Goal: Task Accomplishment & Management: Complete application form

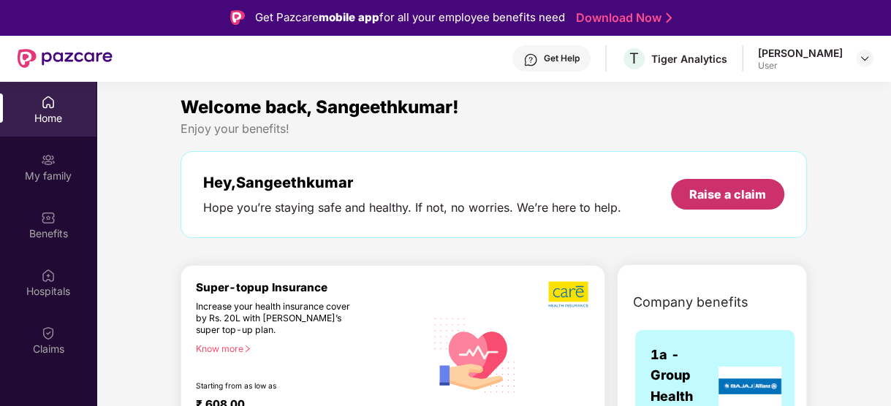
click at [750, 192] on div "Raise a claim" at bounding box center [727, 194] width 77 height 16
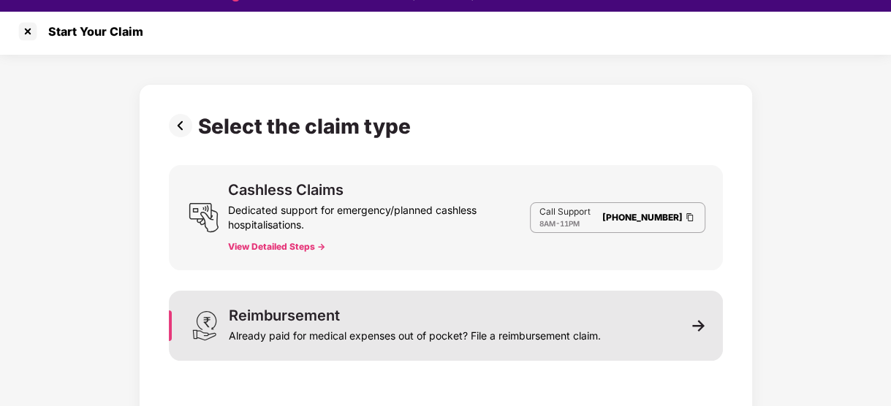
scroll to position [35, 0]
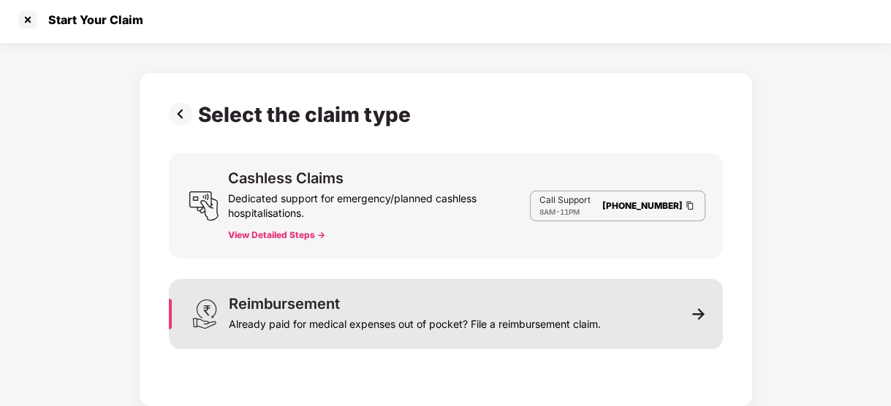
click at [384, 307] on div "Reimbursement Already paid for medical expenses out of pocket? File a reimburse…" at bounding box center [415, 314] width 372 height 35
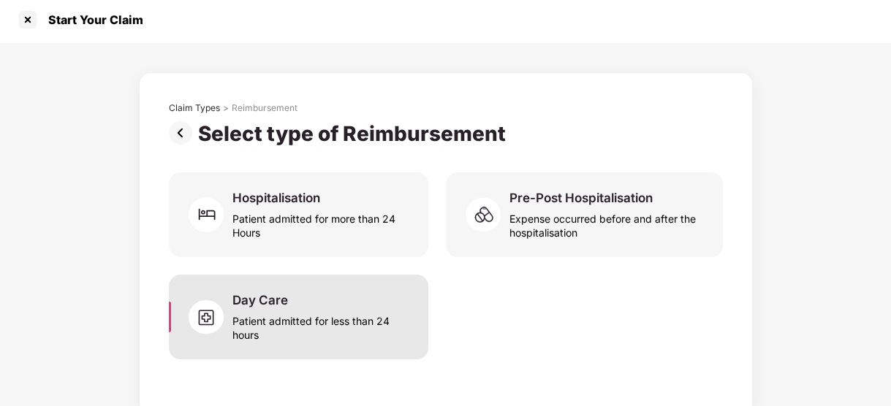
click at [322, 317] on div "Patient admitted for less than 24 hours" at bounding box center [321, 325] width 178 height 34
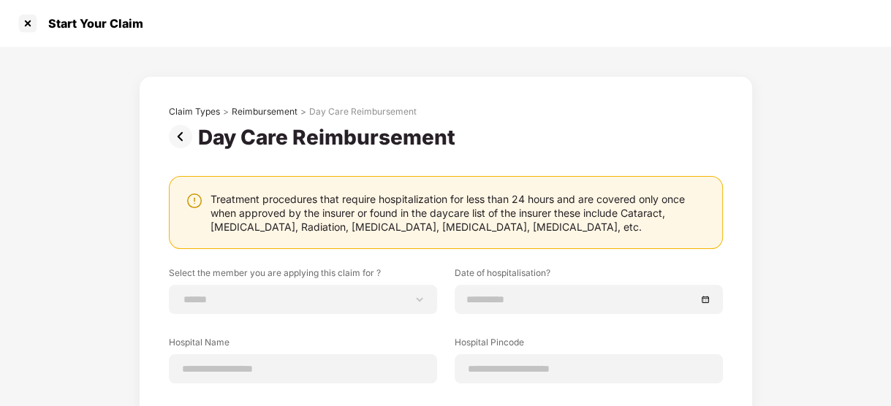
scroll to position [0, 0]
click at [268, 110] on div "Reimbursement" at bounding box center [265, 112] width 66 height 12
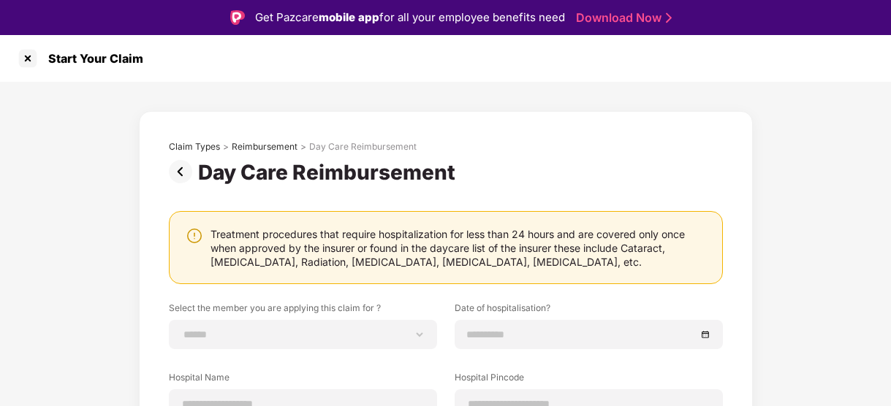
scroll to position [35, 0]
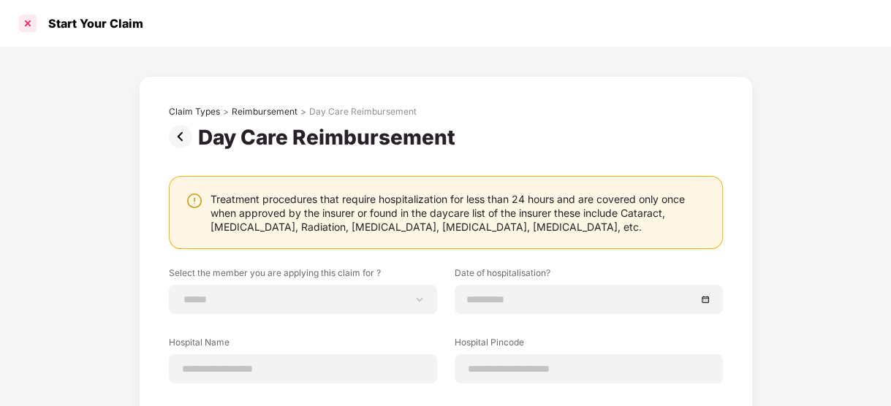
click at [32, 27] on div at bounding box center [27, 23] width 23 height 23
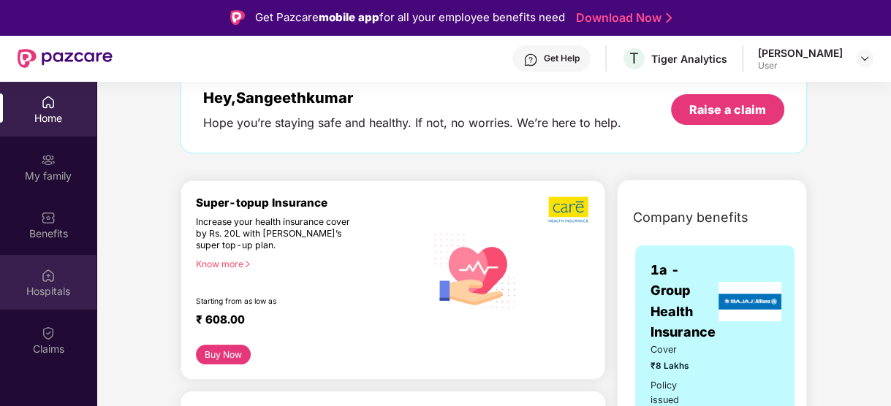
scroll to position [219, 0]
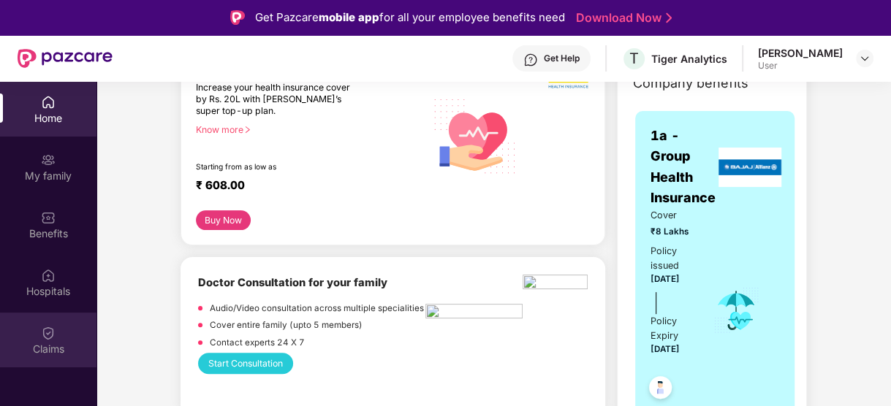
click at [42, 330] on img at bounding box center [48, 333] width 15 height 15
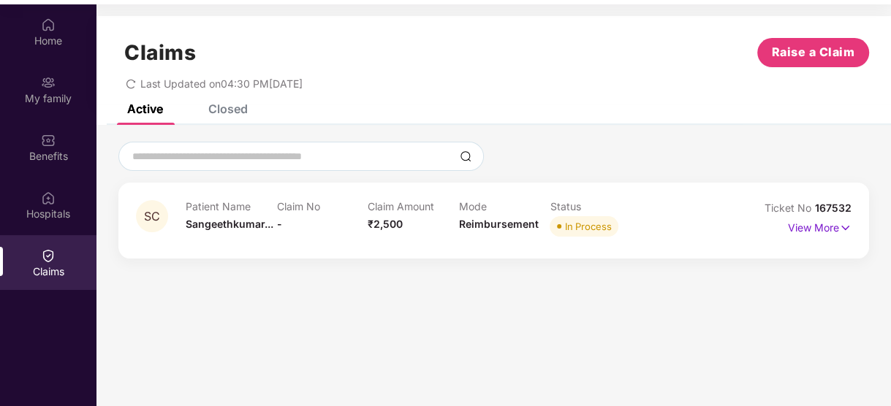
scroll to position [81, 0]
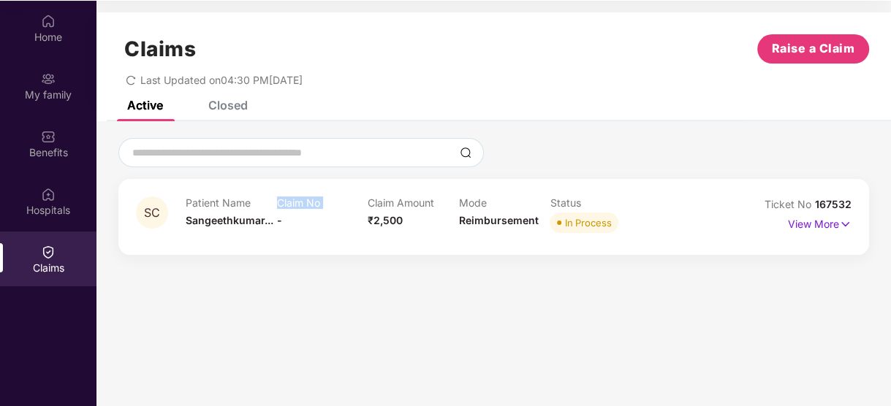
click at [278, 218] on div "Patient Name [PERSON_NAME]... Claim No - Claim Amount ₹2,500 Mode Reimbursement…" at bounding box center [459, 217] width 547 height 40
click at [814, 222] on p "View More" at bounding box center [820, 223] width 64 height 20
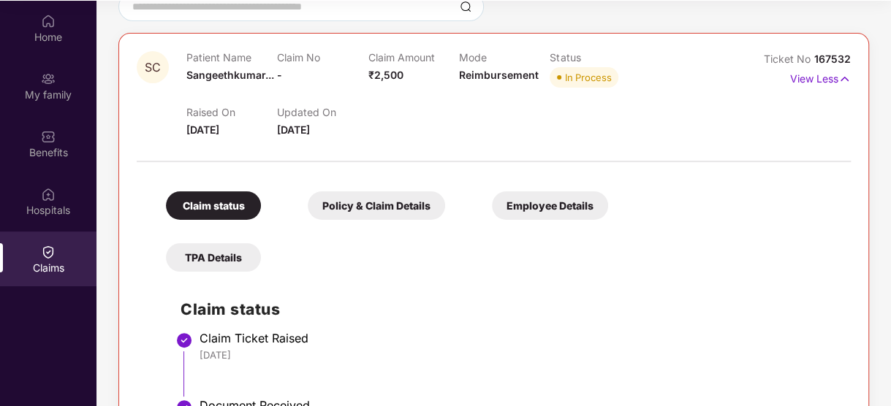
scroll to position [292, 0]
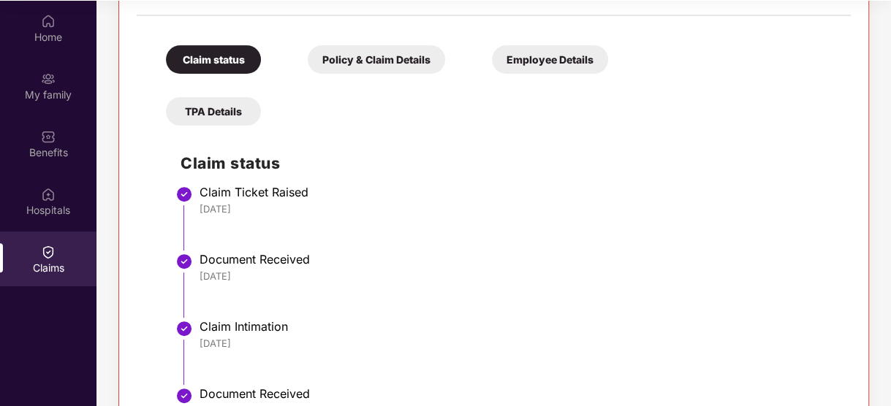
click at [358, 67] on div "Policy & Claim Details" at bounding box center [376, 59] width 137 height 29
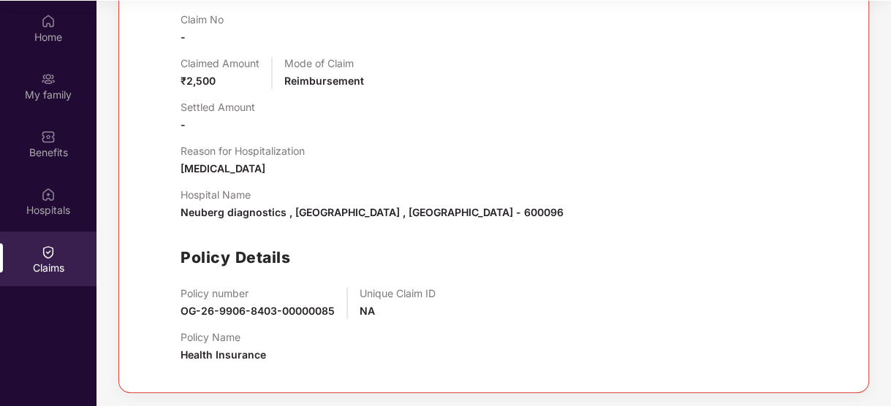
scroll to position [399, 0]
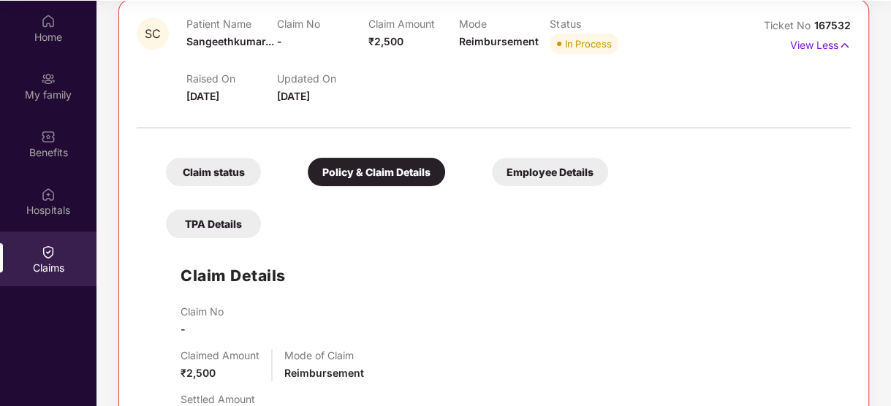
click at [534, 173] on div "Employee Details" at bounding box center [550, 172] width 116 height 29
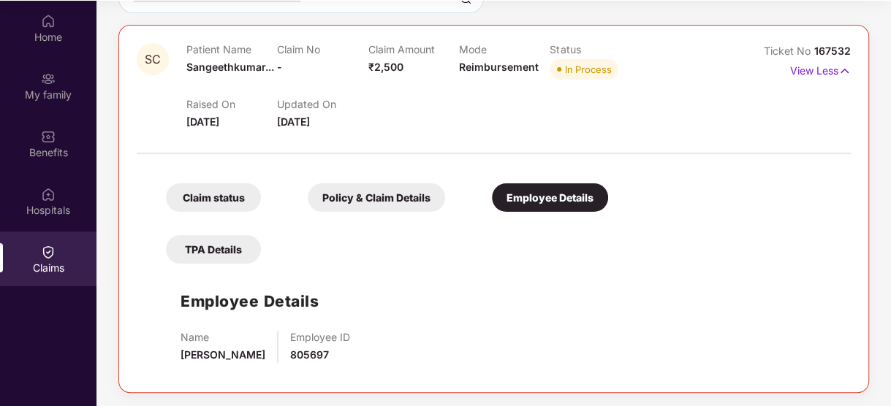
click at [219, 248] on div "TPA Details" at bounding box center [213, 249] width 95 height 29
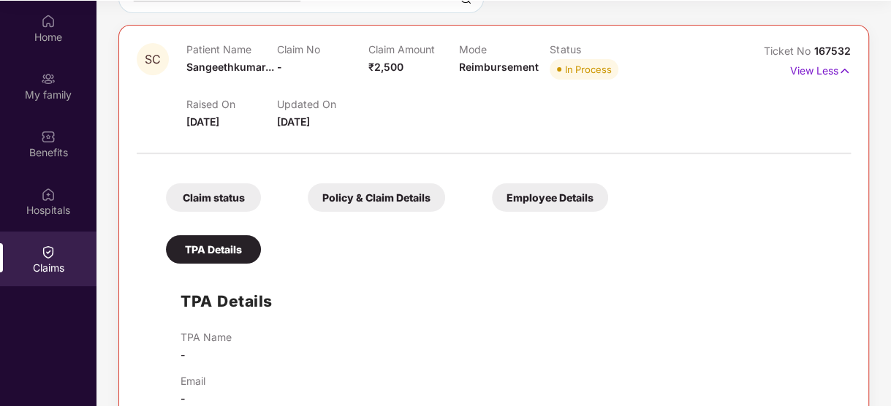
scroll to position [180, 0]
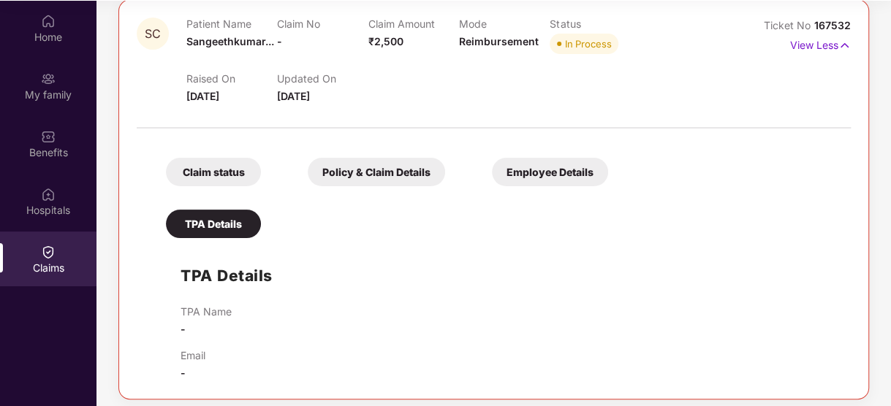
click at [216, 180] on div "Claim status" at bounding box center [213, 172] width 95 height 29
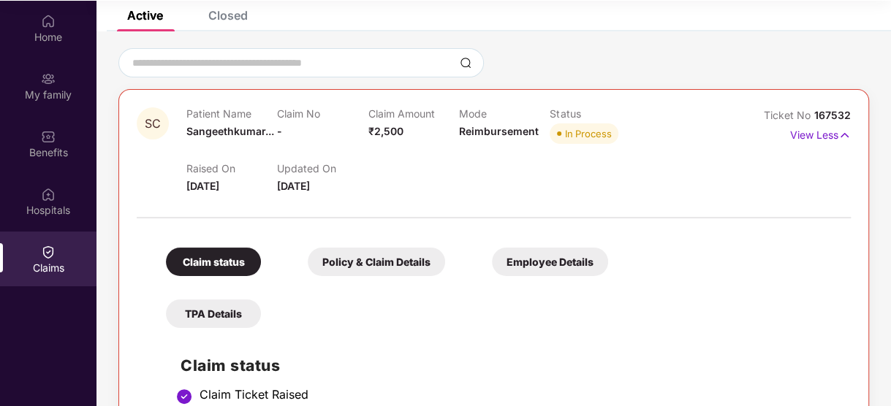
scroll to position [88, 0]
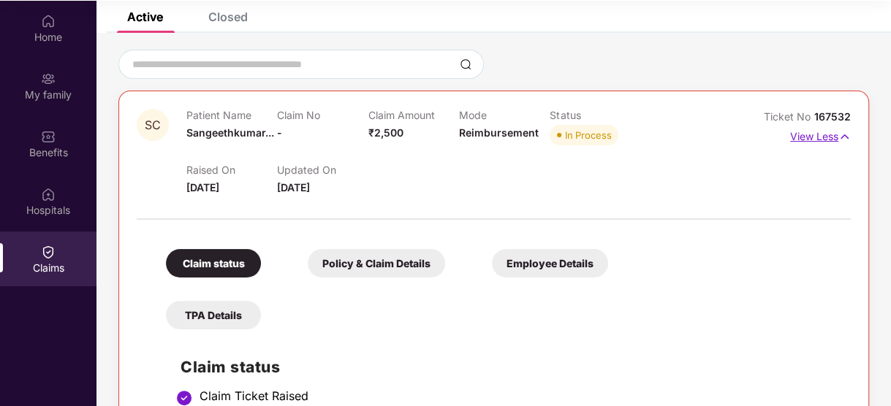
click at [840, 132] on img at bounding box center [844, 137] width 12 height 16
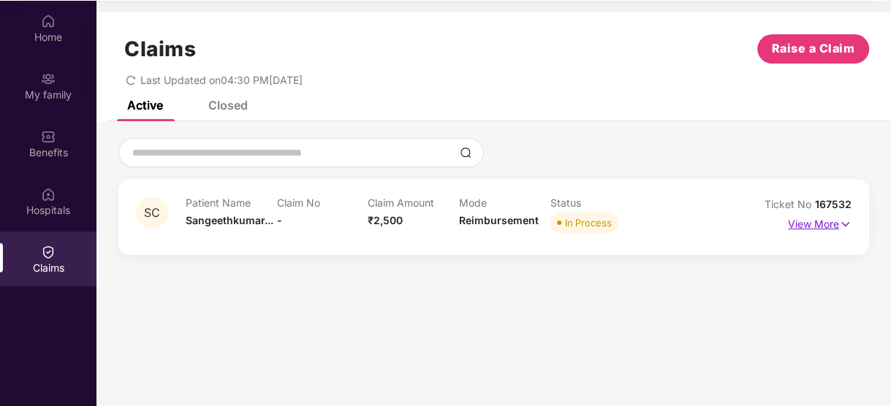
scroll to position [0, 0]
click at [834, 222] on p "View More" at bounding box center [820, 223] width 64 height 20
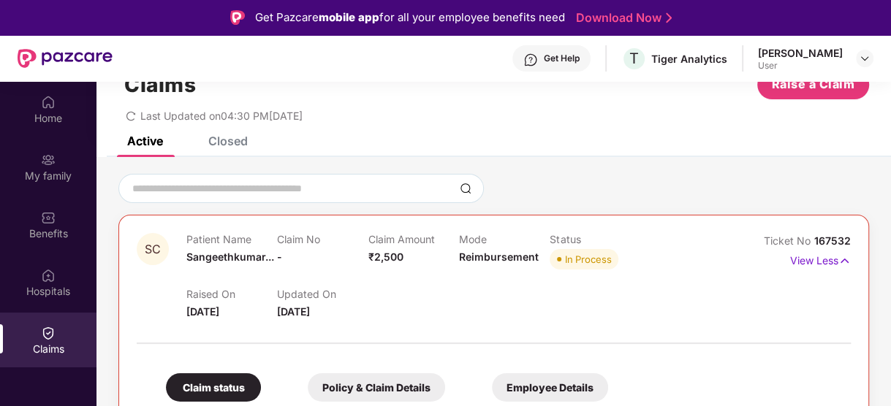
scroll to position [146, 0]
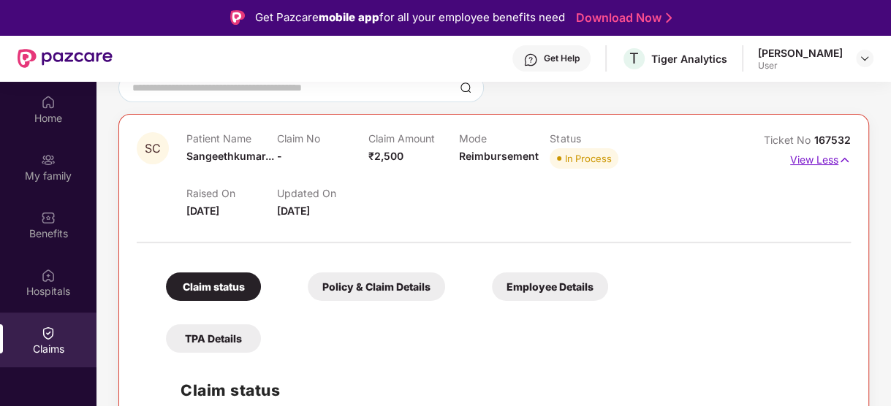
click at [839, 159] on img at bounding box center [844, 160] width 12 height 16
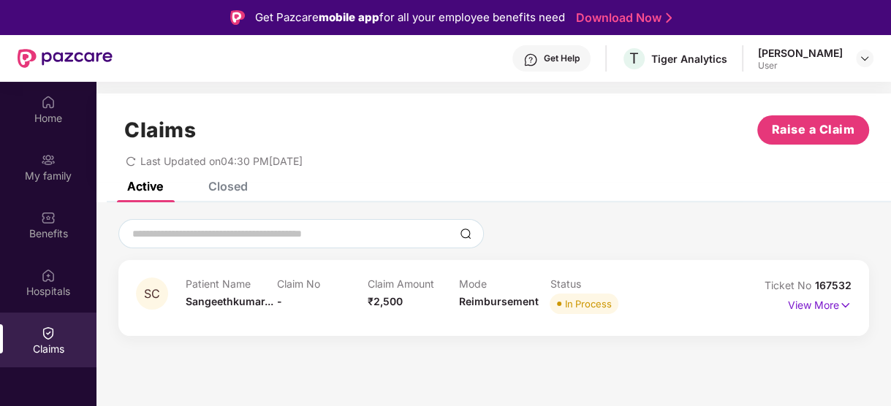
scroll to position [0, 0]
click at [809, 133] on span "Raise a Claim" at bounding box center [813, 130] width 83 height 18
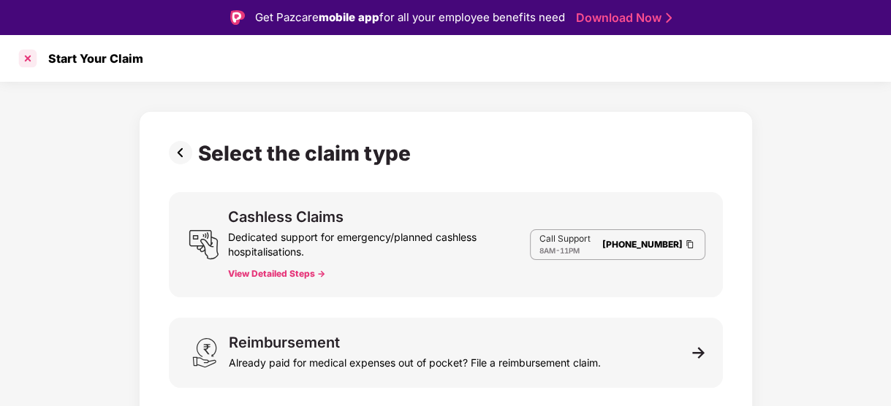
click at [29, 60] on div at bounding box center [27, 58] width 23 height 23
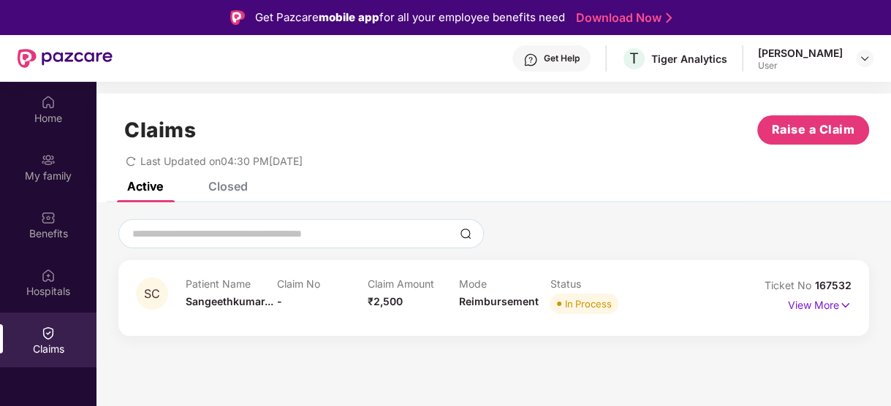
click at [232, 185] on div "Closed" at bounding box center [227, 186] width 39 height 15
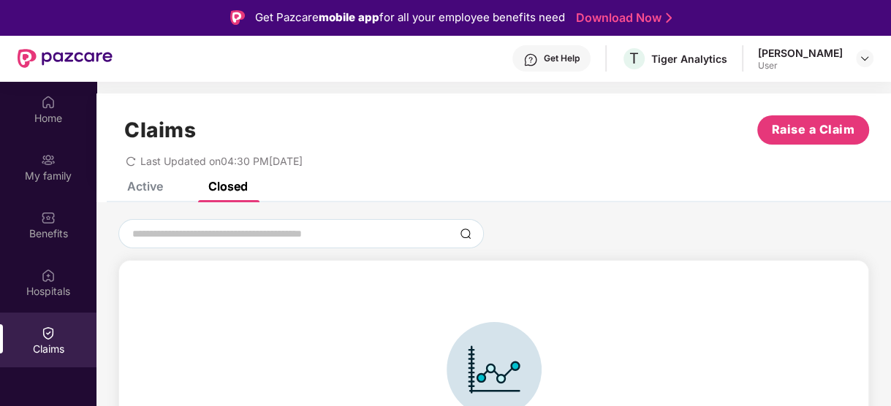
scroll to position [31, 0]
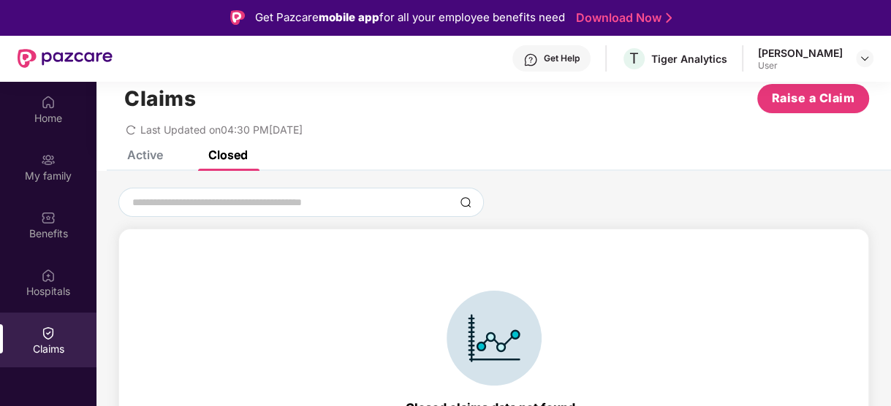
click at [149, 159] on div "Active" at bounding box center [145, 155] width 36 height 15
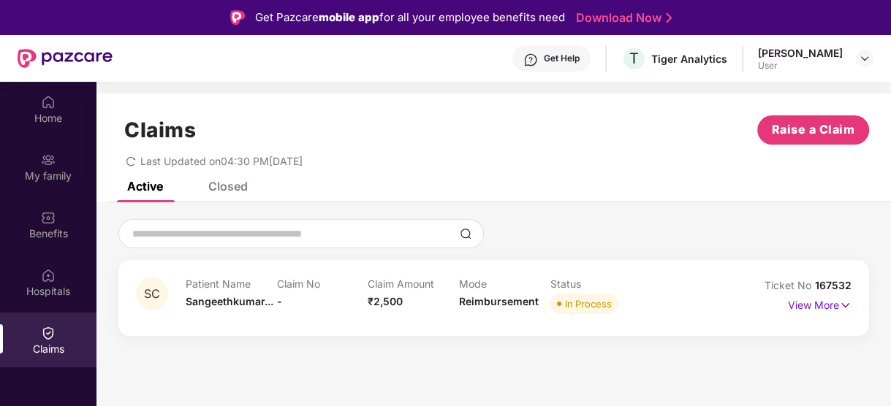
click at [676, 299] on div "Patient Name [PERSON_NAME]... Claim No - Claim Amount ₹2,500 Mode Reimbursement…" at bounding box center [459, 298] width 547 height 40
click at [835, 306] on p "View More" at bounding box center [820, 304] width 64 height 20
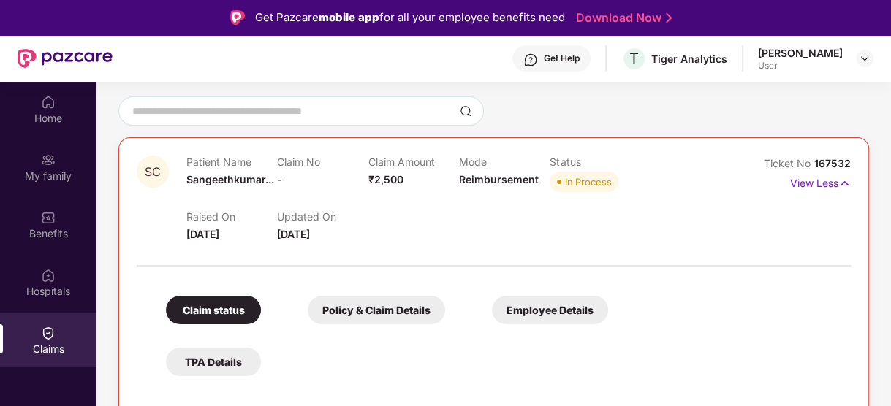
scroll to position [146, 0]
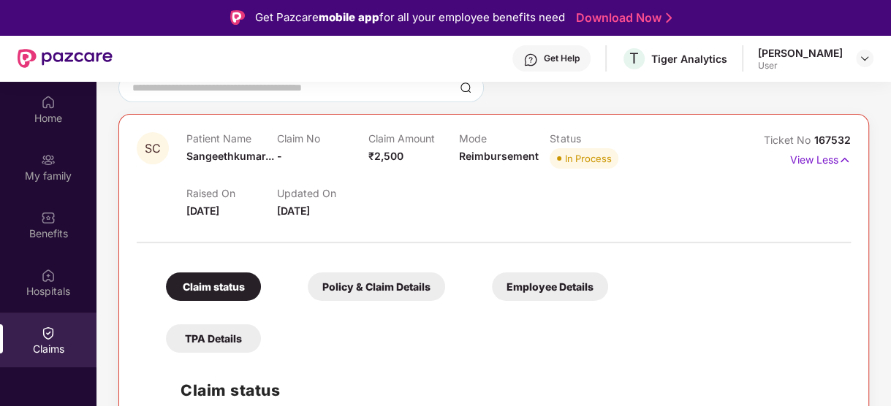
click at [384, 284] on div "Policy & Claim Details" at bounding box center [376, 287] width 137 height 29
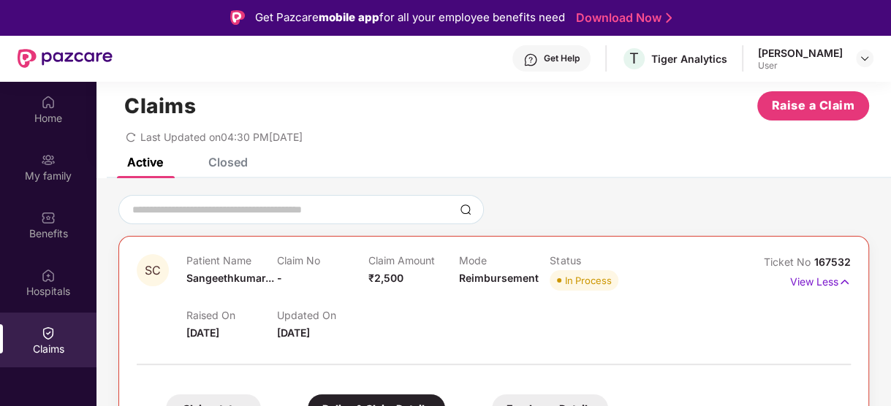
scroll to position [0, 0]
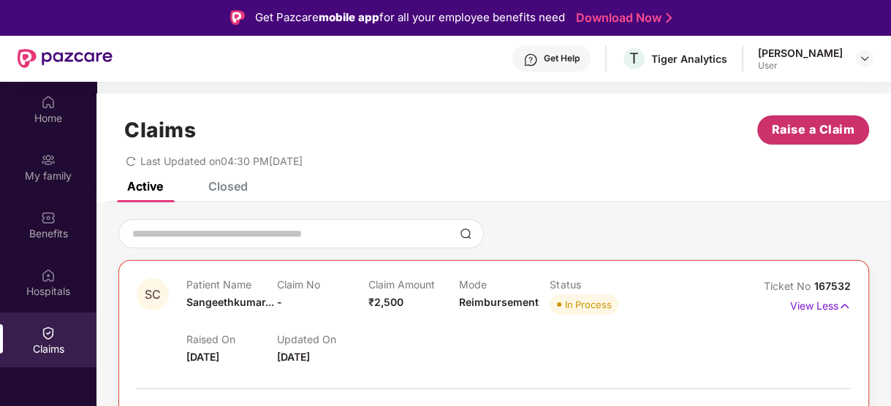
click at [795, 133] on span "Raise a Claim" at bounding box center [813, 130] width 83 height 18
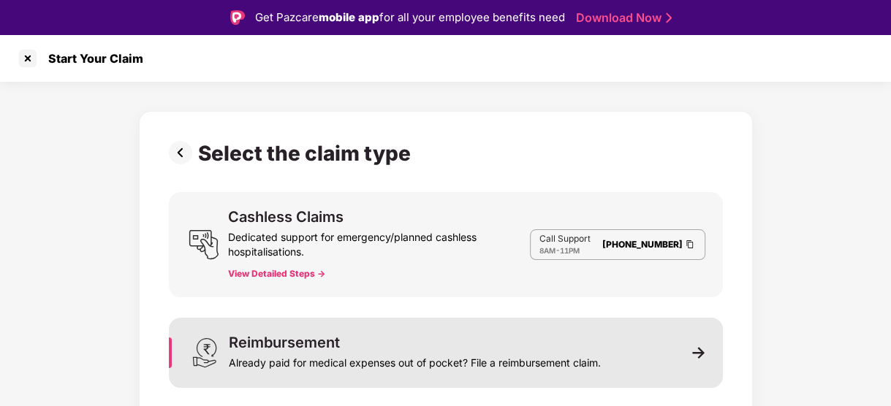
click at [450, 329] on div "Reimbursement Already paid for medical expenses out of pocket? File a reimburse…" at bounding box center [446, 353] width 554 height 70
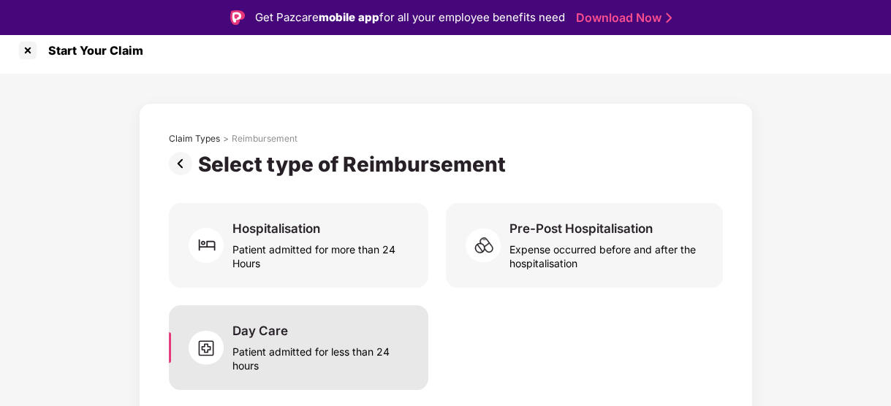
scroll to position [11, 0]
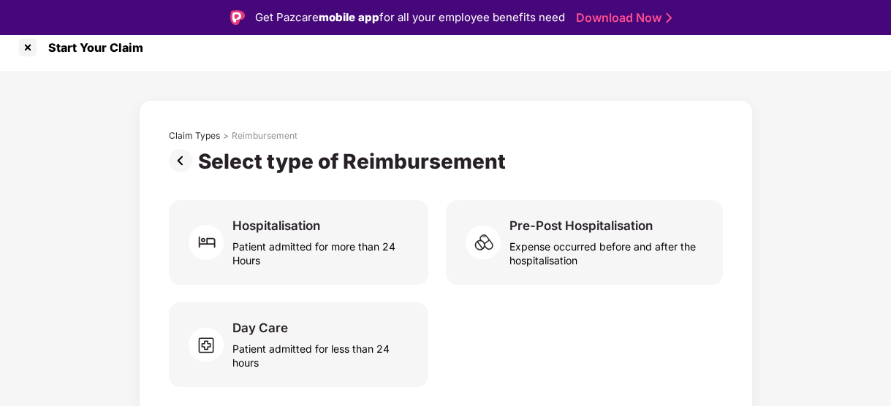
click at [182, 161] on img at bounding box center [183, 160] width 29 height 23
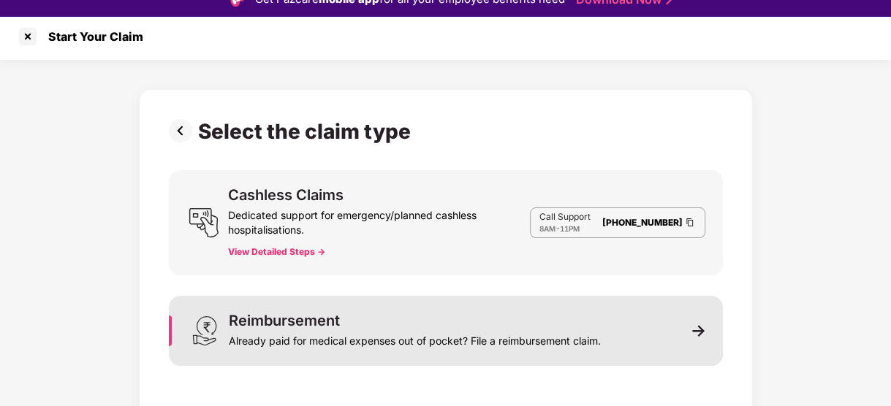
scroll to position [35, 0]
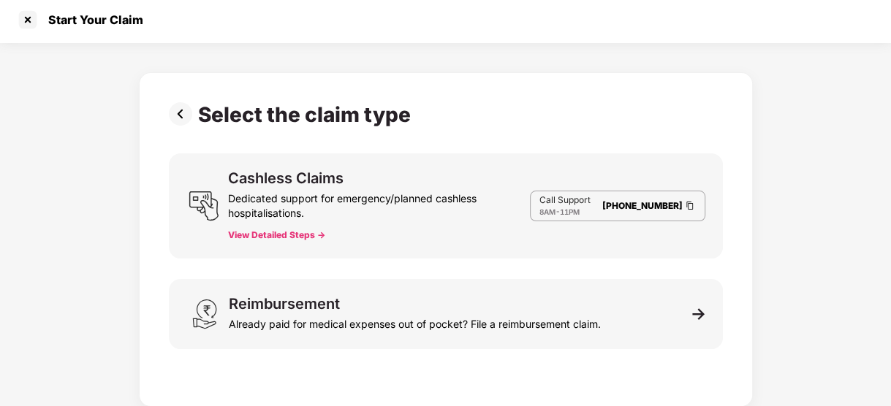
click at [189, 113] on img at bounding box center [183, 113] width 29 height 23
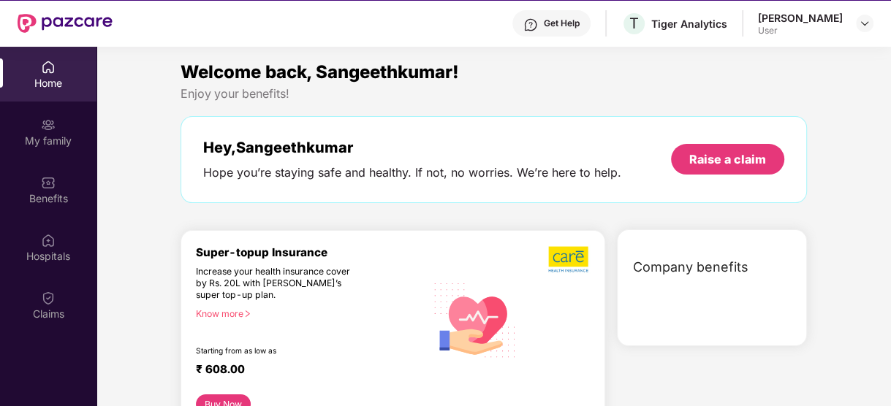
scroll to position [81, 0]
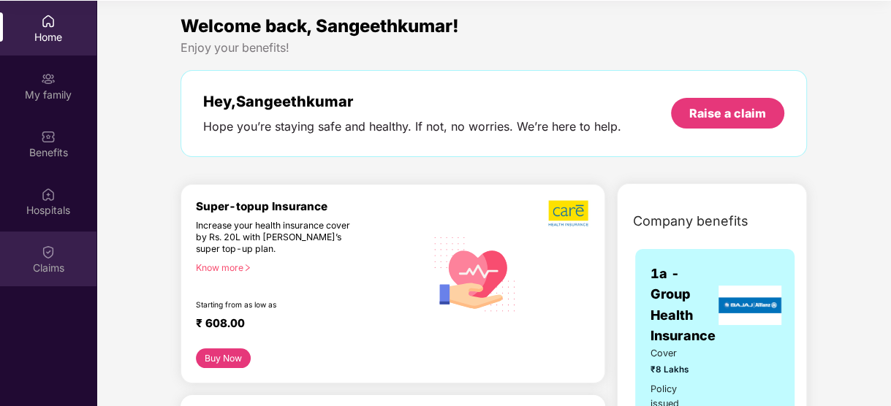
click at [55, 251] on img at bounding box center [48, 252] width 15 height 15
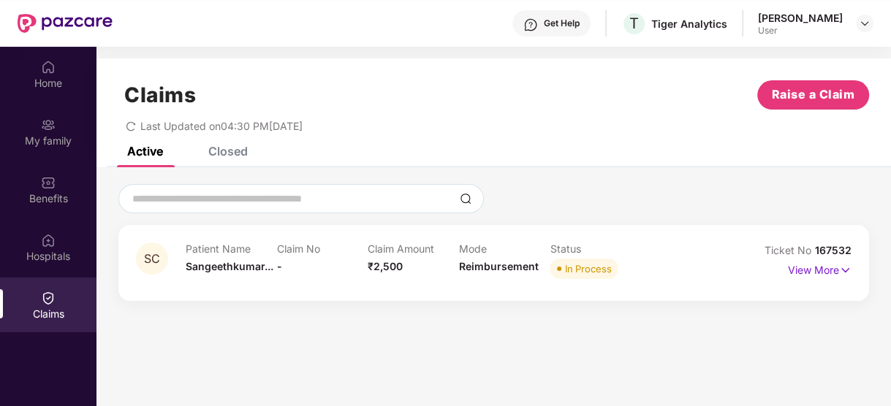
scroll to position [0, 0]
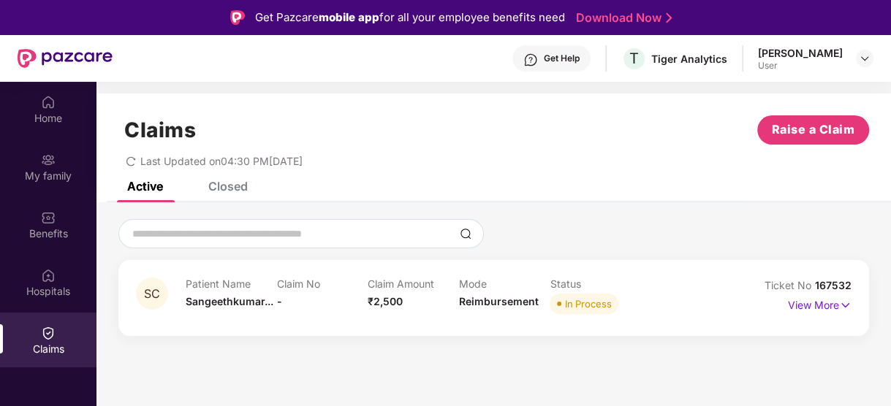
click at [220, 192] on div "Closed" at bounding box center [227, 186] width 39 height 15
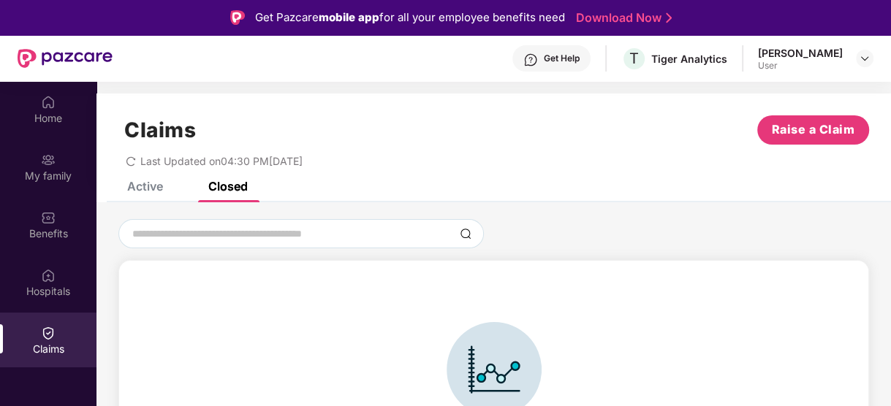
click at [166, 189] on div "Active Closed" at bounding box center [176, 186] width 143 height 32
click at [153, 189] on div "Active" at bounding box center [145, 186] width 36 height 15
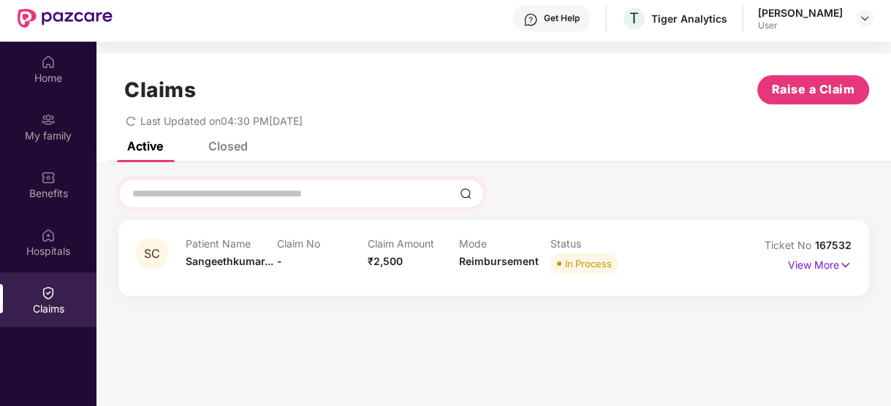
scroll to position [81, 0]
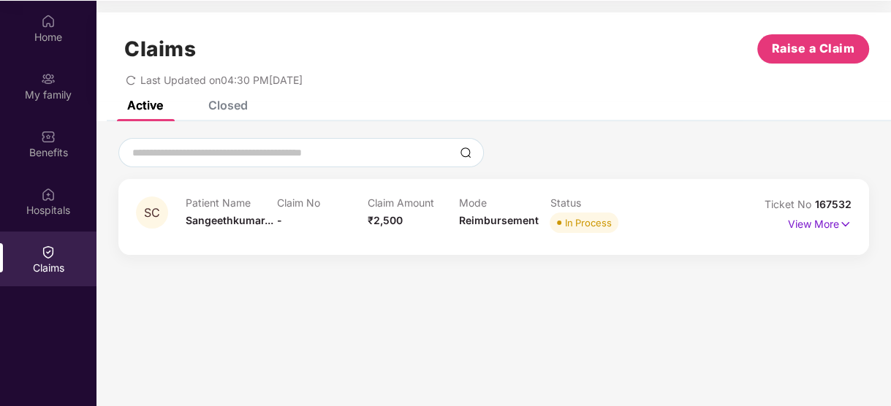
click at [390, 222] on span "₹2,500" at bounding box center [385, 220] width 35 height 12
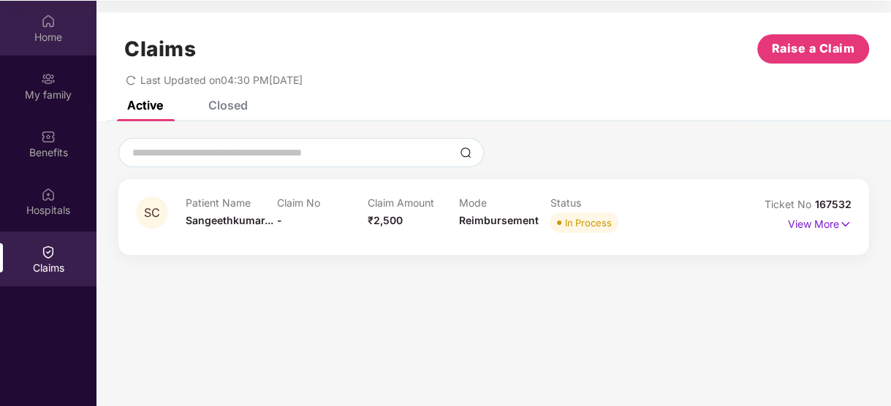
click at [60, 26] on div "Home" at bounding box center [48, 28] width 96 height 55
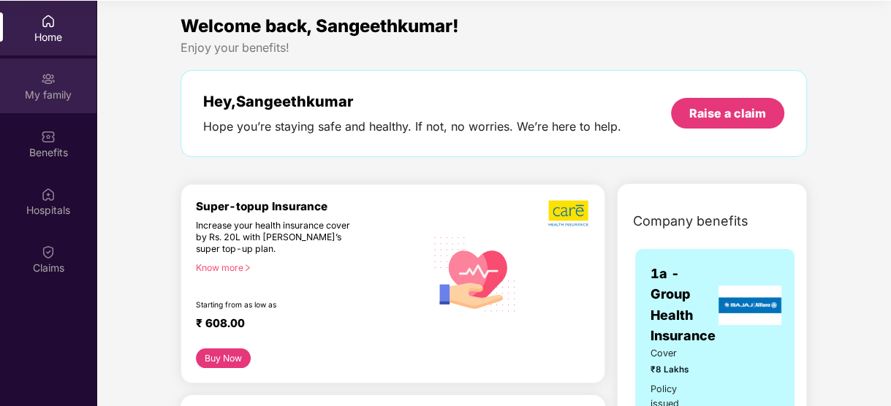
click at [55, 92] on div "My family" at bounding box center [48, 95] width 96 height 15
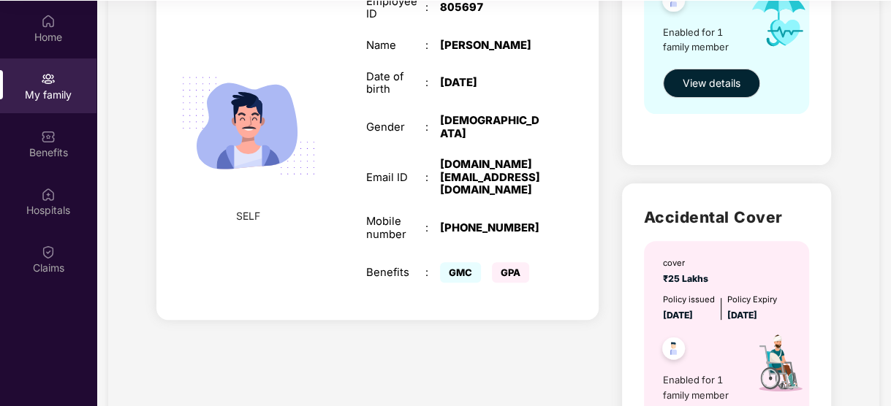
scroll to position [292, 0]
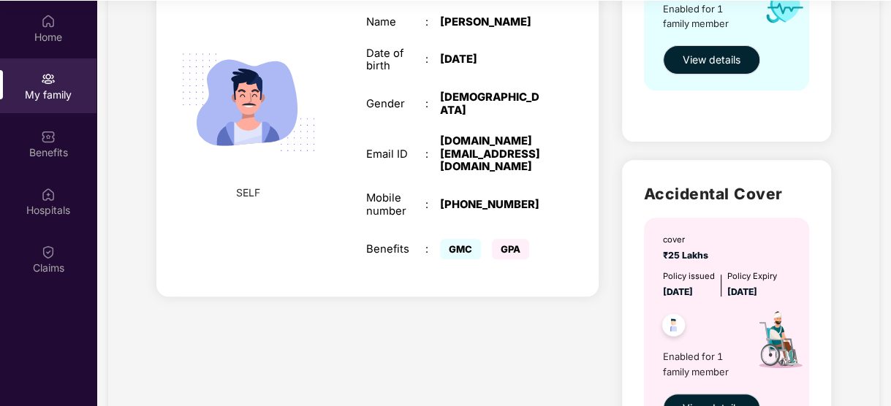
click at [504, 243] on span "GPA" at bounding box center [510, 249] width 37 height 20
click at [462, 247] on span "GMC" at bounding box center [460, 249] width 41 height 20
click at [713, 56] on span "View details" at bounding box center [712, 60] width 58 height 16
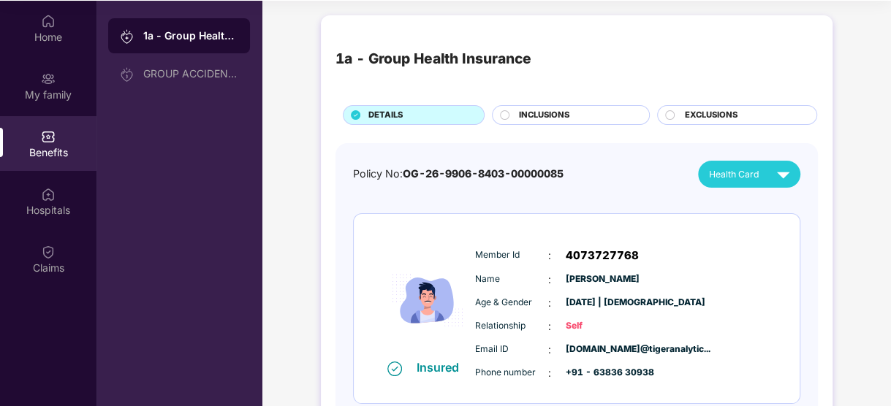
click at [784, 178] on img at bounding box center [783, 175] width 26 height 26
click at [770, 205] on div "[PERSON_NAME]" at bounding box center [722, 208] width 95 height 16
click at [485, 170] on span "OG-26-9906-8403-00000085" at bounding box center [483, 173] width 161 height 12
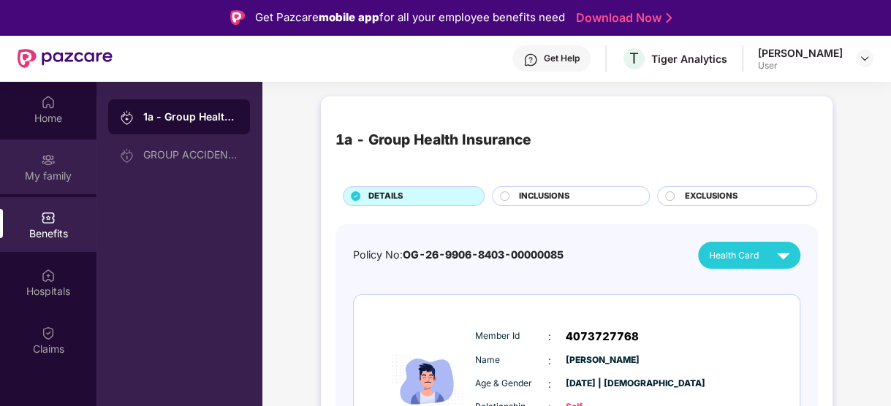
click at [53, 165] on img at bounding box center [48, 160] width 15 height 15
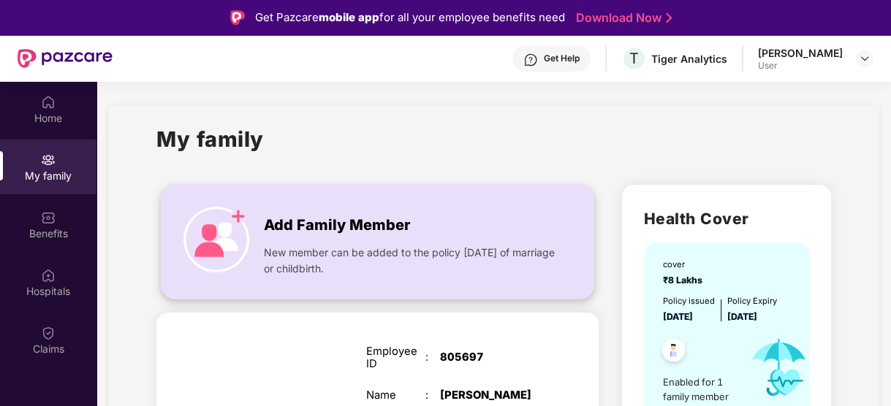
click at [293, 224] on span "Add Family Member" at bounding box center [337, 225] width 146 height 23
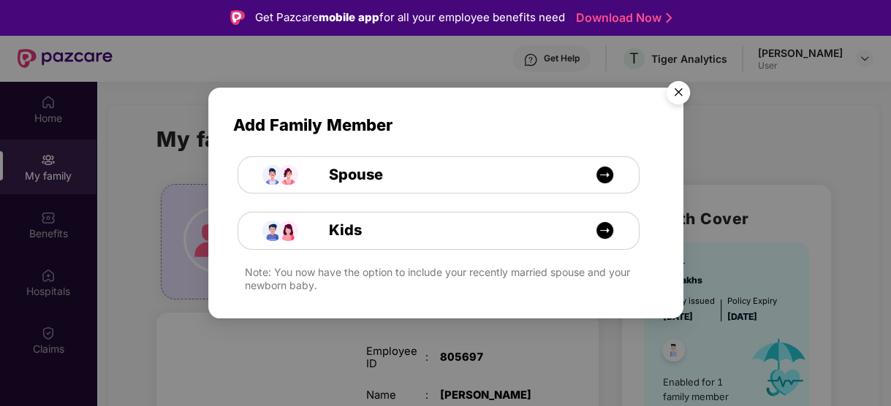
click at [679, 92] on img "Close" at bounding box center [678, 95] width 41 height 41
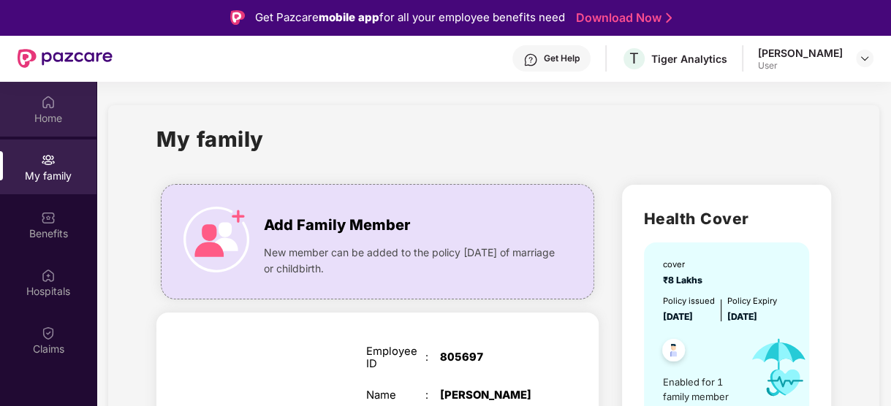
click at [60, 104] on div "Home" at bounding box center [48, 109] width 96 height 55
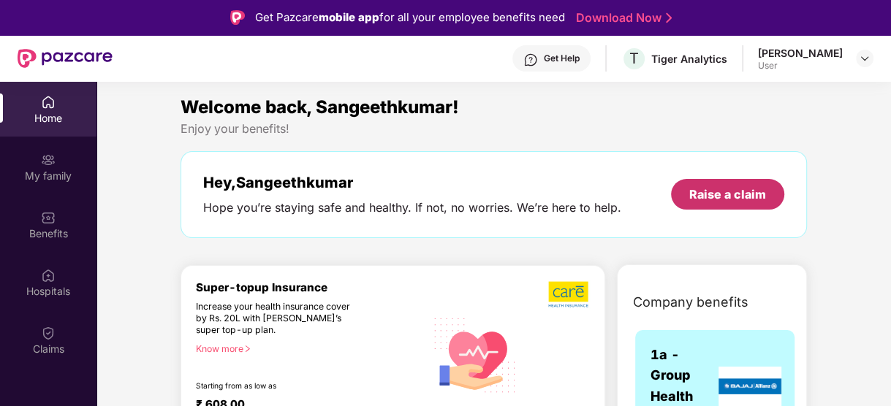
click at [727, 198] on div "Raise a claim" at bounding box center [727, 194] width 77 height 16
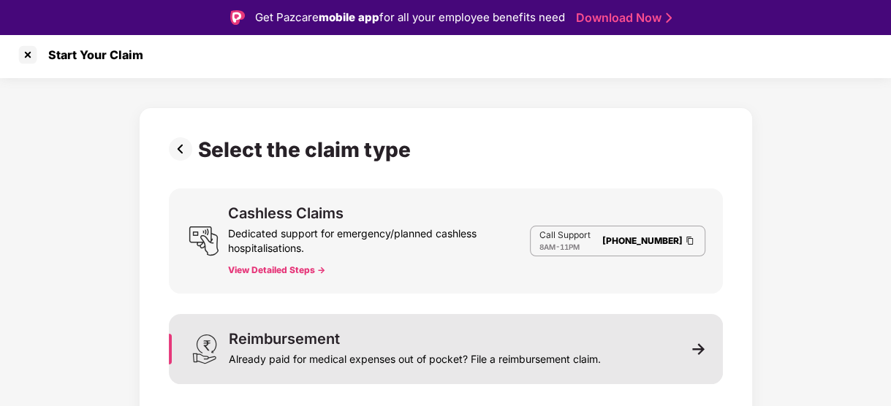
click at [380, 330] on div "Reimbursement Already paid for medical expenses out of pocket? File a reimburse…" at bounding box center [446, 349] width 554 height 70
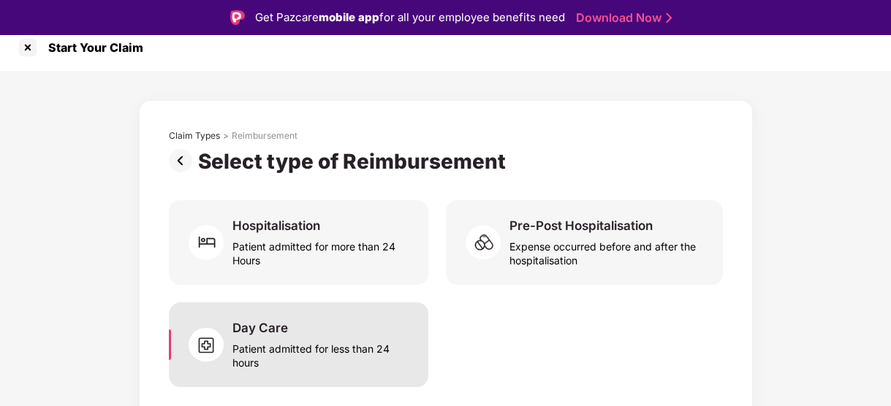
click at [347, 320] on div "Day Care Patient admitted for less than 24 hours" at bounding box center [321, 345] width 178 height 50
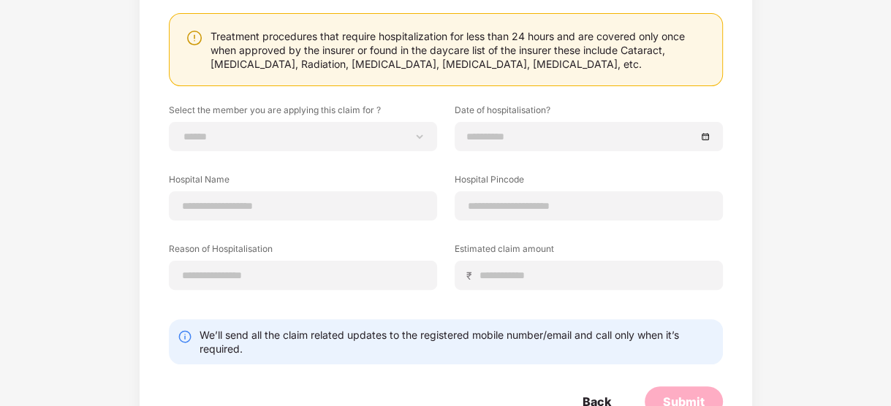
scroll to position [137, 0]
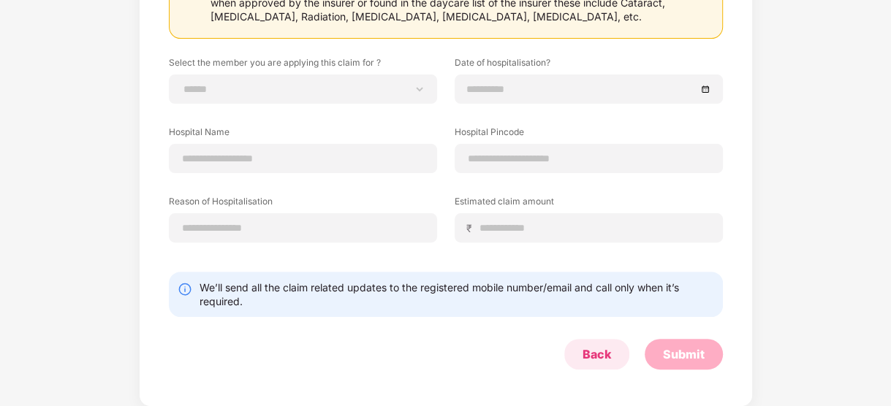
click at [609, 352] on div "Back" at bounding box center [597, 354] width 29 height 16
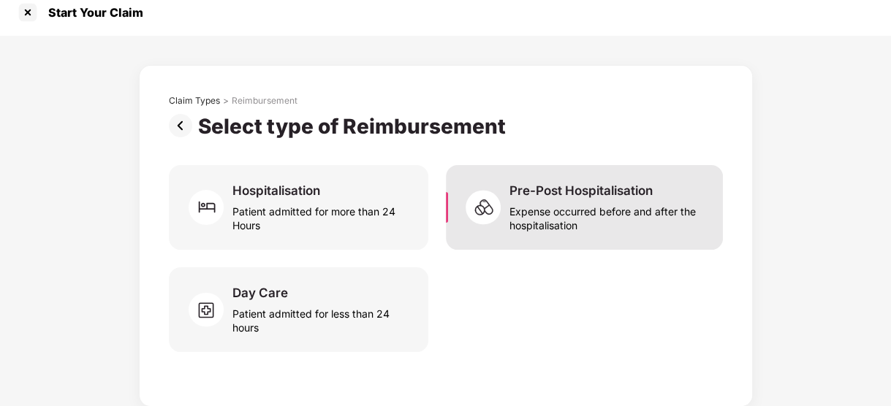
click at [560, 214] on div "Expense occurred before and after the hospitalisation" at bounding box center [607, 216] width 196 height 34
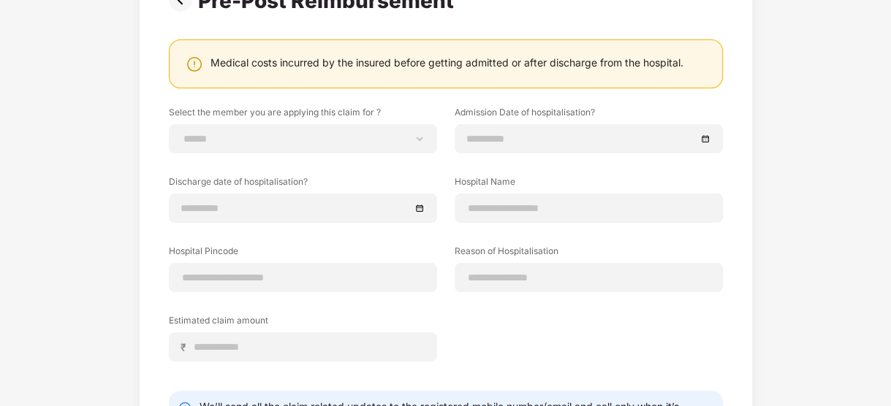
scroll to position [0, 0]
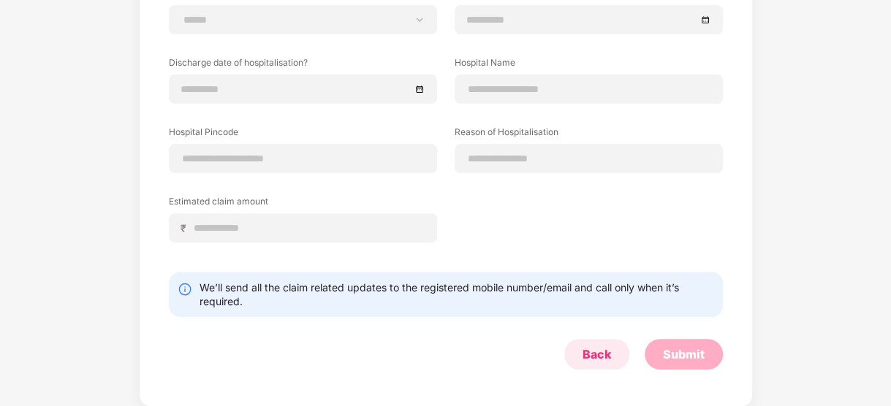
click at [592, 354] on div "Back" at bounding box center [597, 354] width 29 height 16
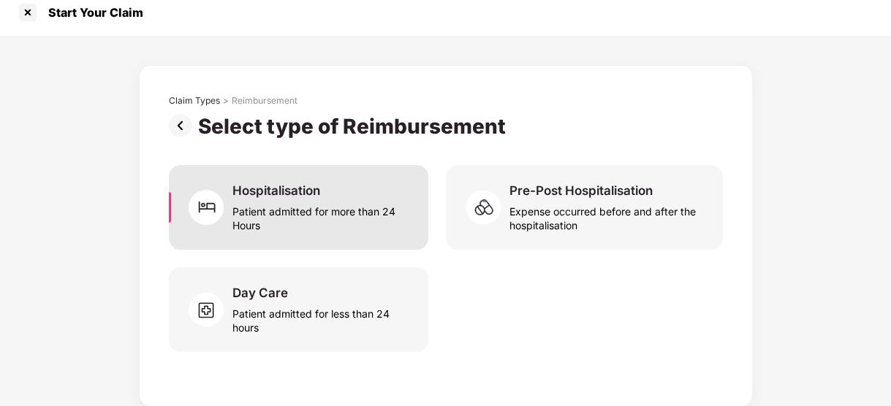
click at [273, 200] on div "Patient admitted for more than 24 Hours" at bounding box center [321, 216] width 178 height 34
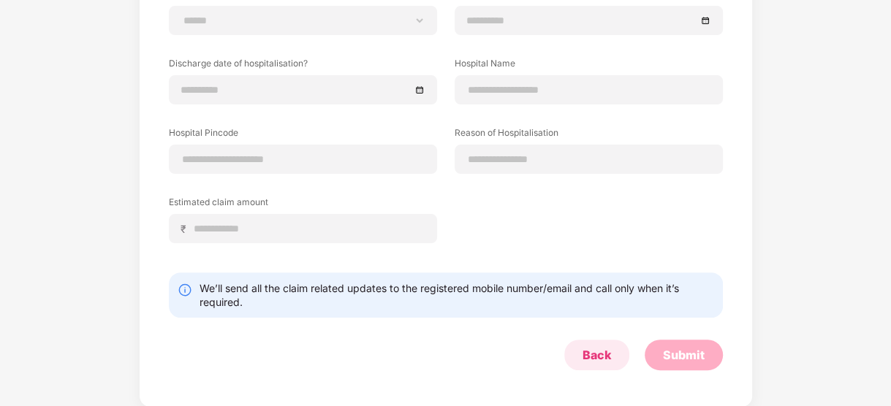
click at [609, 352] on div "Back" at bounding box center [597, 355] width 29 height 16
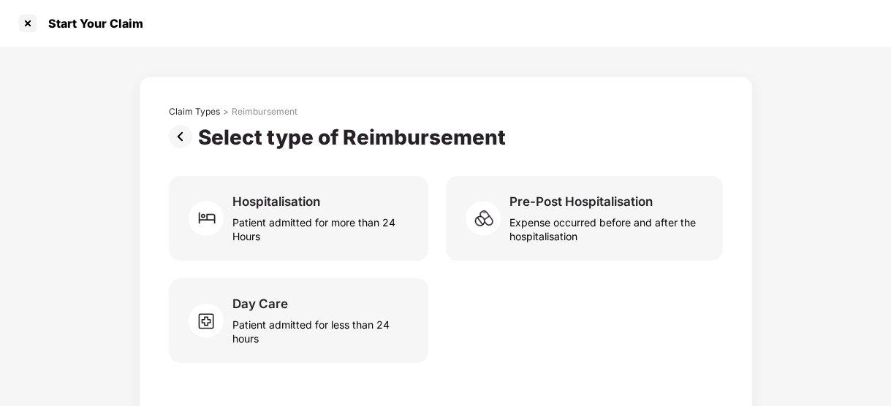
click at [184, 134] on img at bounding box center [183, 136] width 29 height 23
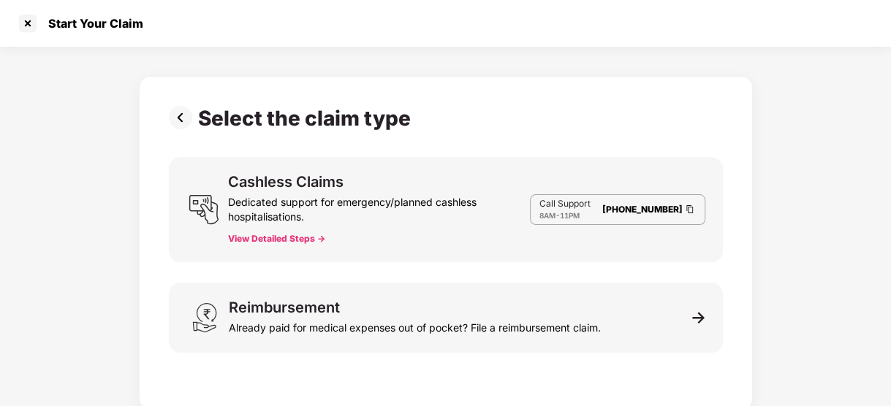
click at [304, 243] on button "View Detailed Steps ->" at bounding box center [276, 239] width 97 height 12
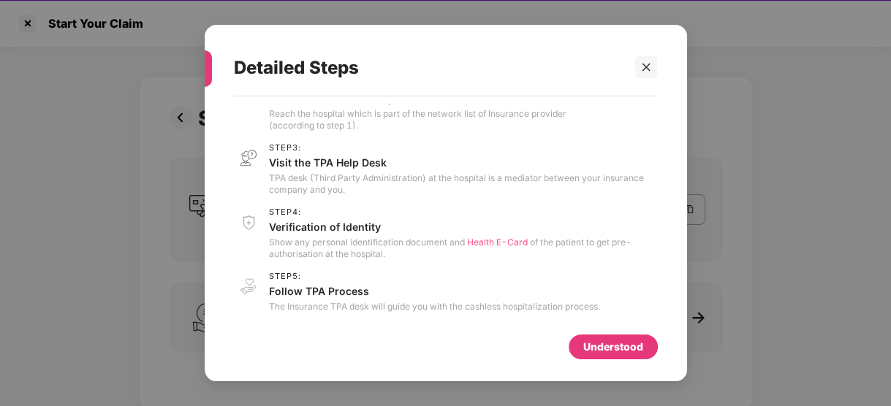
scroll to position [87, 0]
click at [596, 346] on div "Understood" at bounding box center [613, 347] width 60 height 16
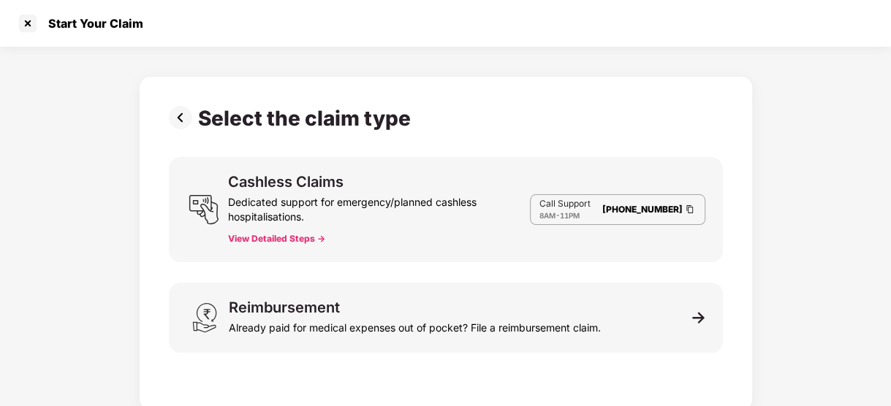
click at [294, 233] on button "View Detailed Steps ->" at bounding box center [276, 239] width 97 height 12
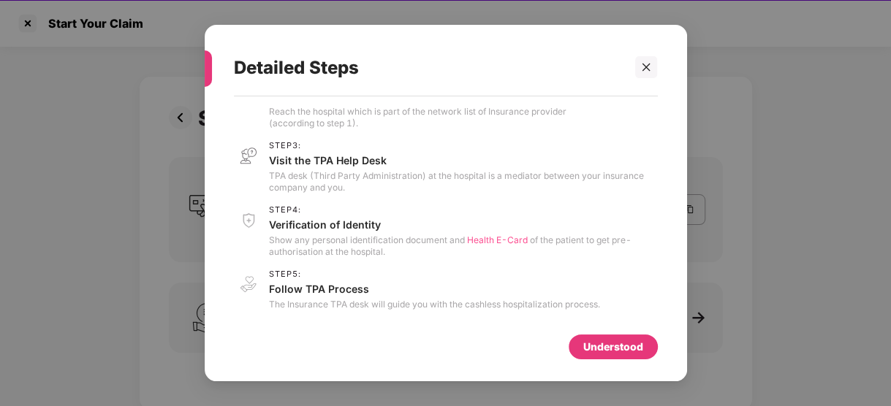
scroll to position [0, 0]
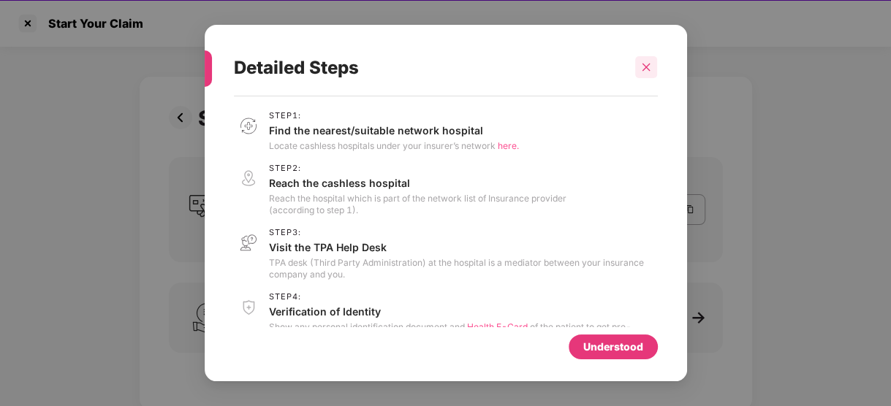
click at [642, 66] on icon "close" at bounding box center [646, 67] width 10 height 10
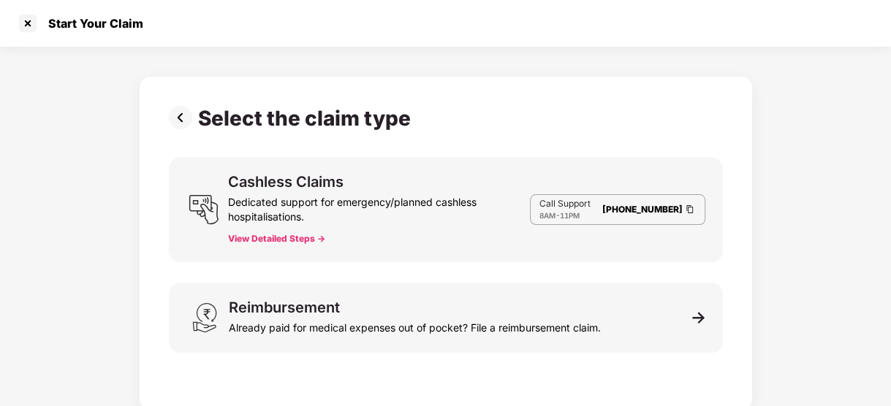
click at [181, 118] on img at bounding box center [183, 117] width 29 height 23
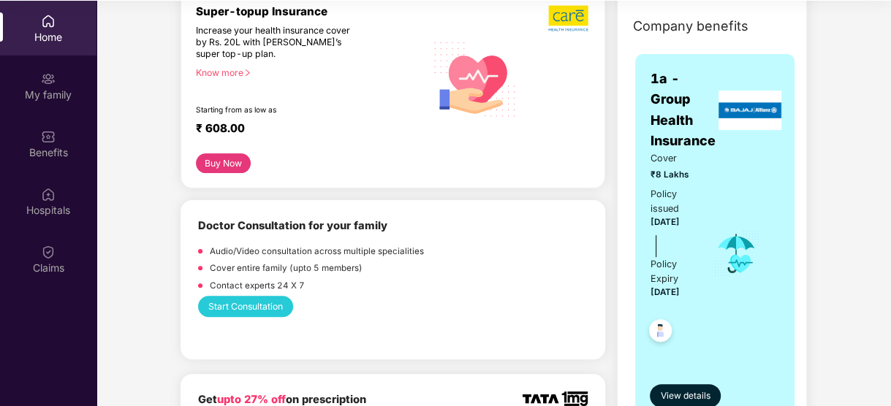
scroll to position [219, 0]
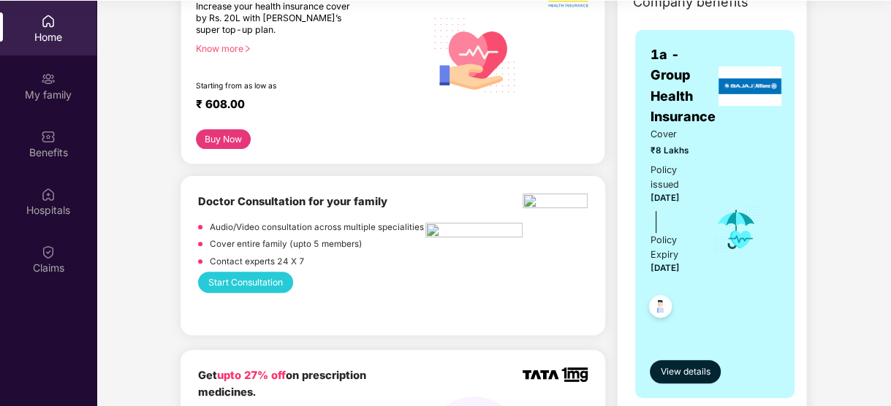
click at [719, 172] on div "Cover ₹8 Lakhs Policy issued [DATE] Policy Expiry [DATE]" at bounding box center [715, 229] width 130 height 204
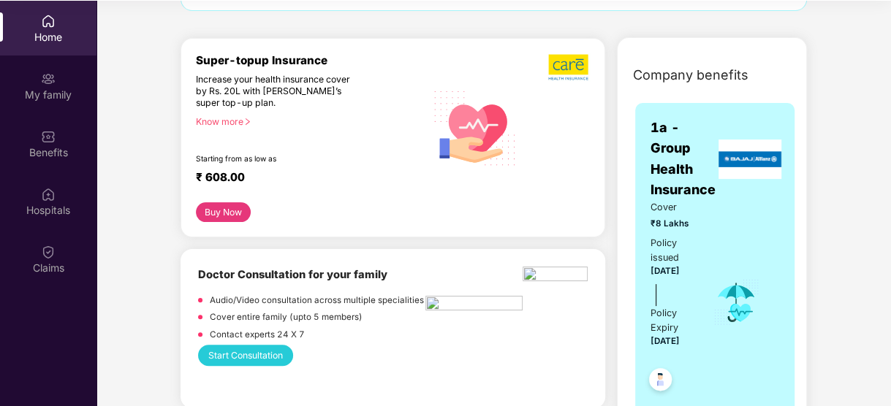
scroll to position [0, 0]
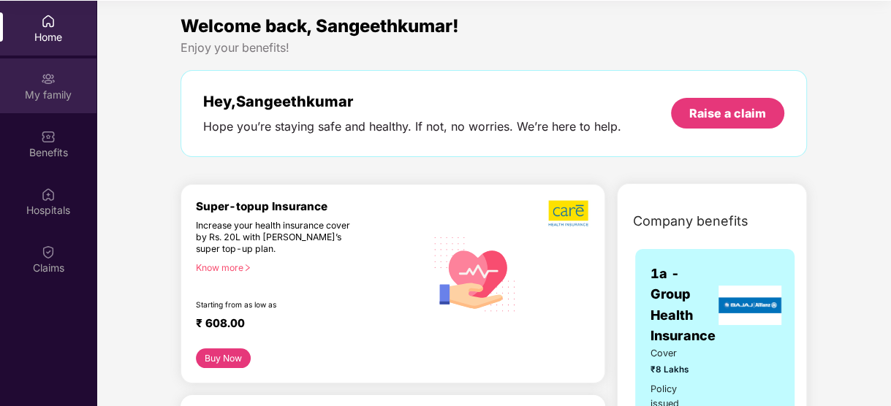
click at [62, 83] on div "My family" at bounding box center [48, 85] width 96 height 55
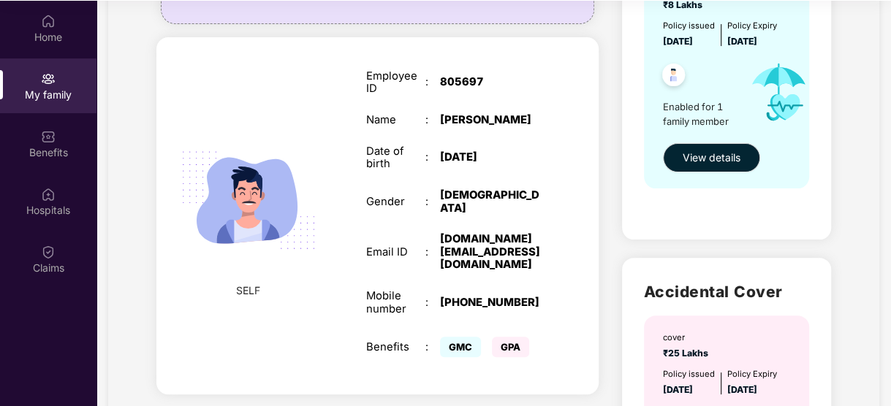
scroll to position [219, 0]
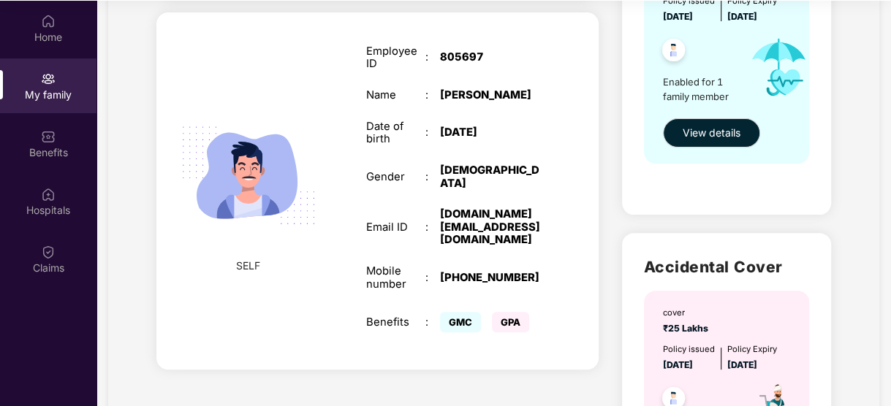
click at [322, 247] on img at bounding box center [248, 175] width 165 height 165
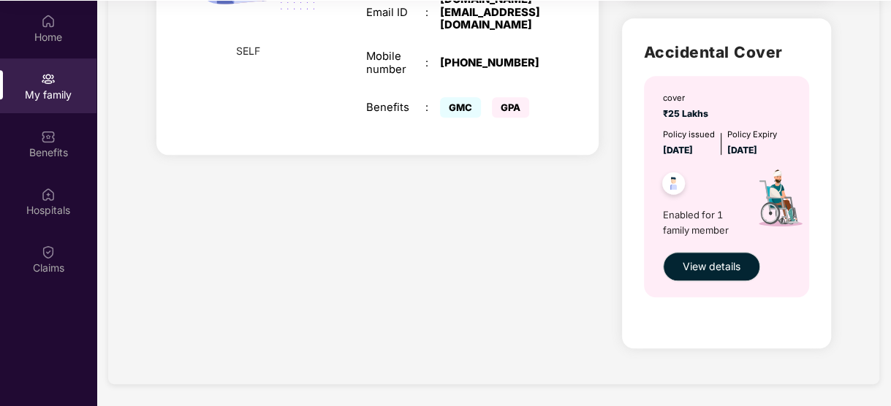
scroll to position [69, 0]
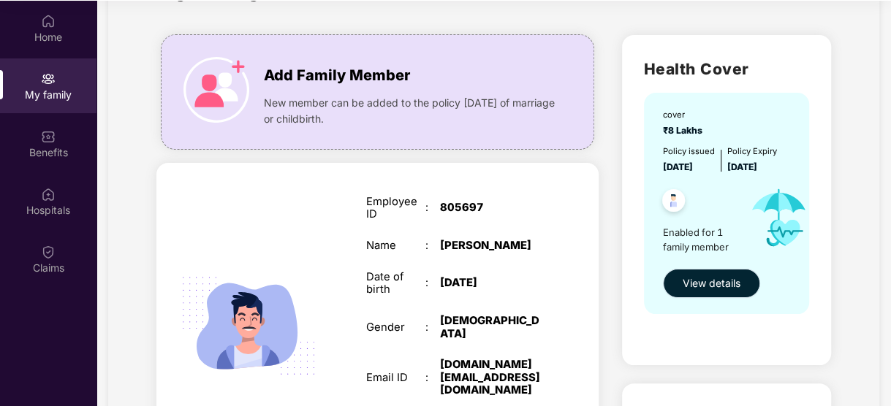
click at [724, 287] on span "View details" at bounding box center [712, 284] width 58 height 16
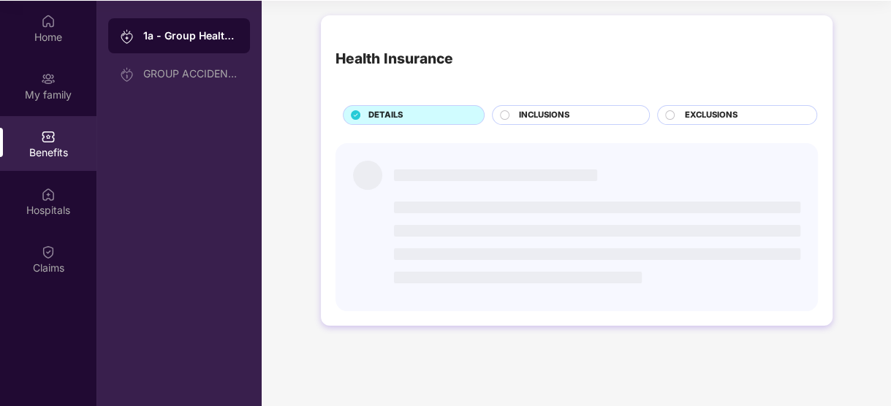
scroll to position [0, 0]
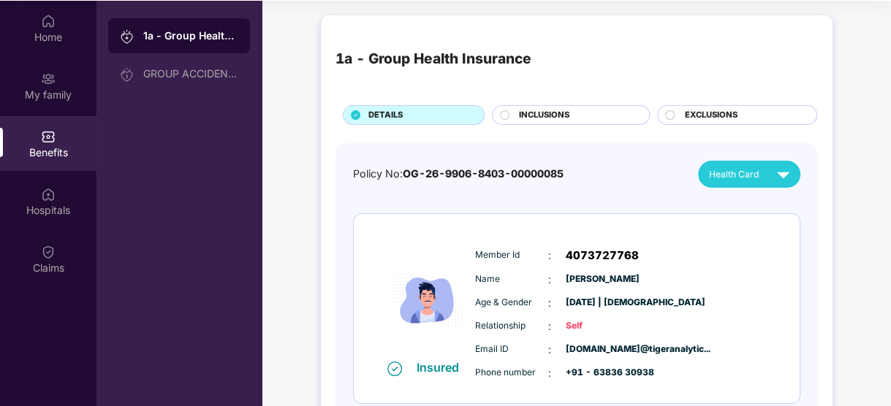
click at [549, 111] on span "INCLUSIONS" at bounding box center [544, 115] width 50 height 13
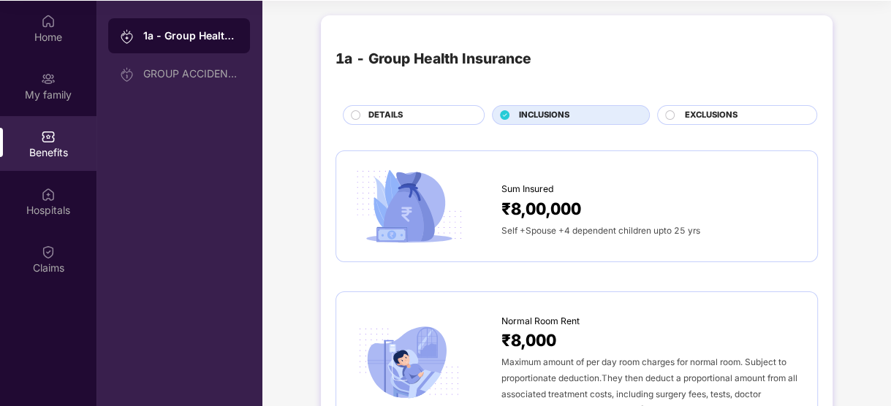
click at [718, 113] on span "EXCLUSIONS" at bounding box center [711, 115] width 53 height 13
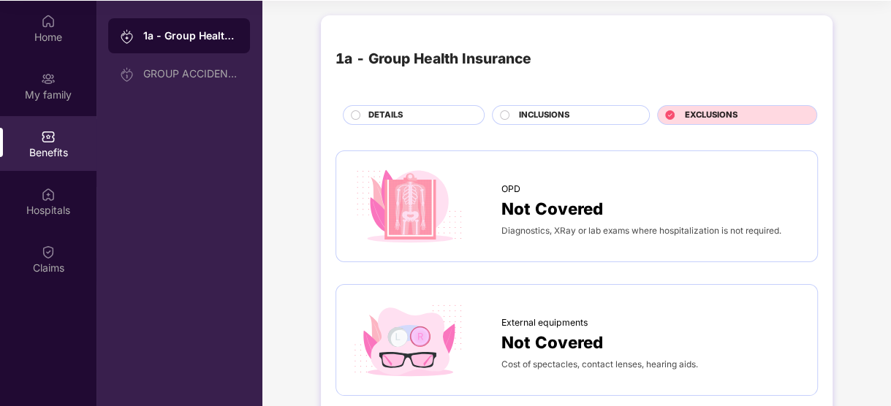
click at [547, 111] on span "INCLUSIONS" at bounding box center [544, 115] width 50 height 13
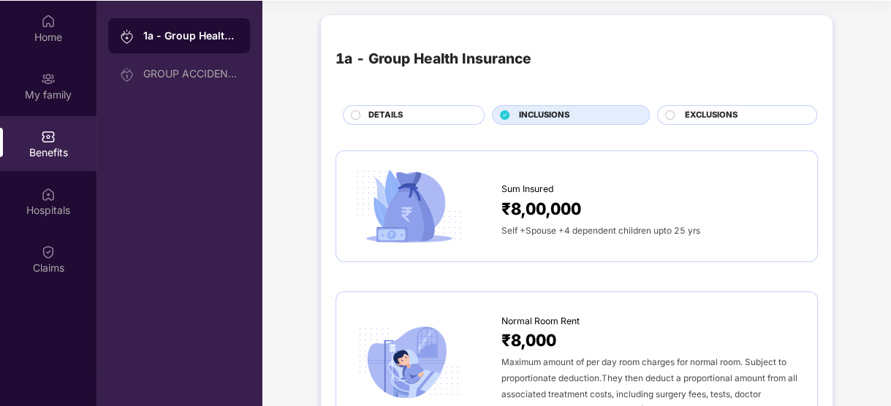
click at [439, 113] on div "DETAILS" at bounding box center [418, 116] width 115 height 15
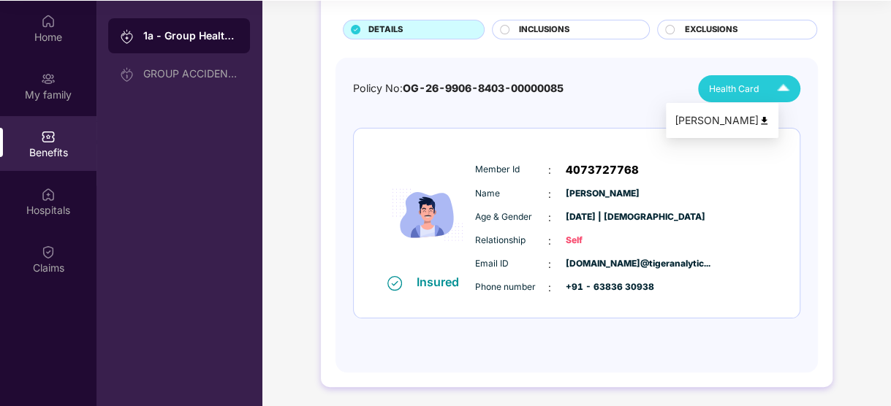
scroll to position [86, 0]
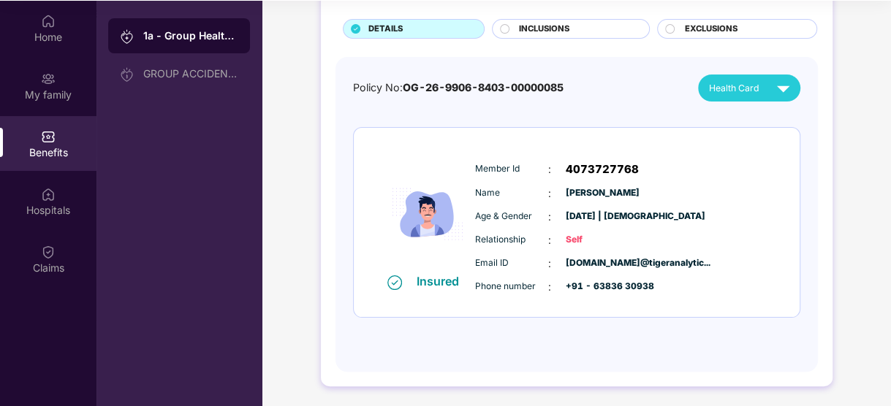
click at [437, 281] on div "Insured" at bounding box center [442, 281] width 51 height 15
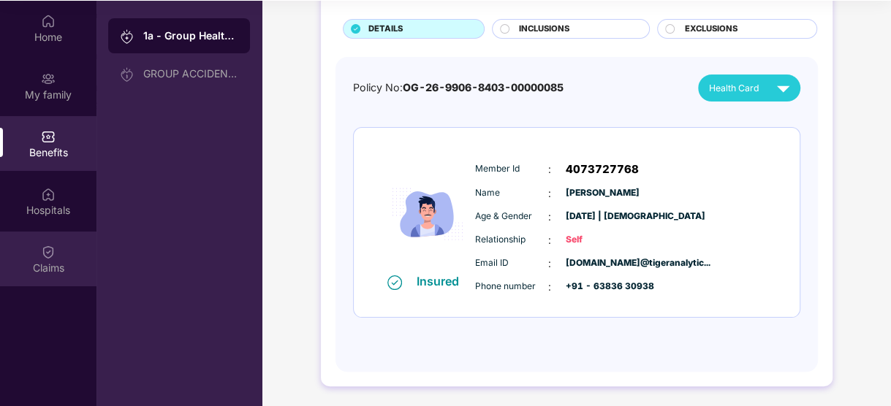
click at [49, 257] on img at bounding box center [48, 252] width 15 height 15
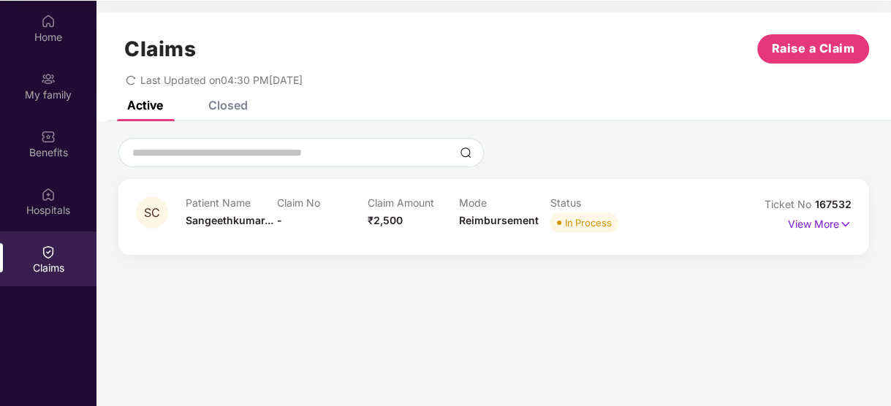
click at [604, 214] on span "In Process" at bounding box center [584, 223] width 69 height 20
click at [834, 217] on p "View More" at bounding box center [820, 223] width 64 height 20
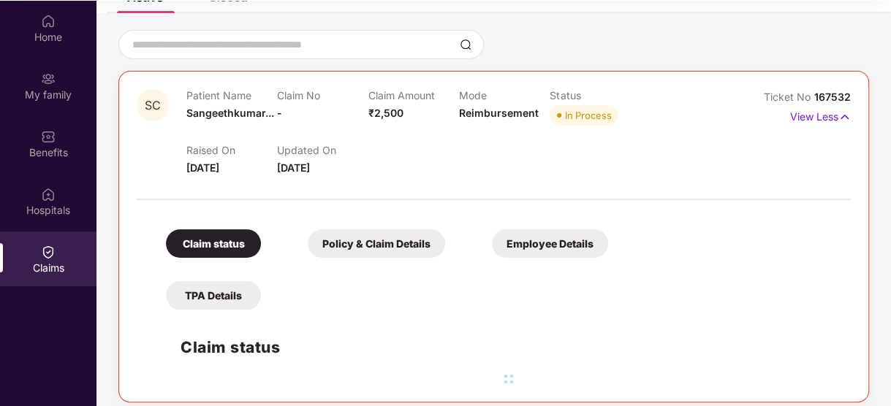
scroll to position [118, 0]
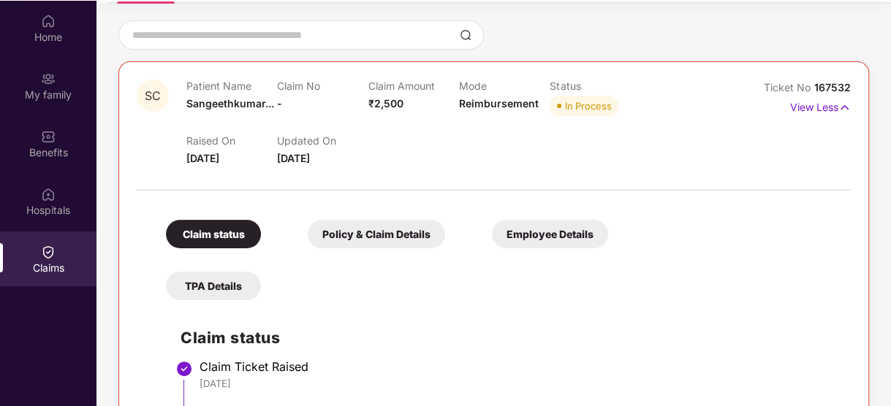
click at [392, 231] on div "Policy & Claim Details" at bounding box center [376, 234] width 137 height 29
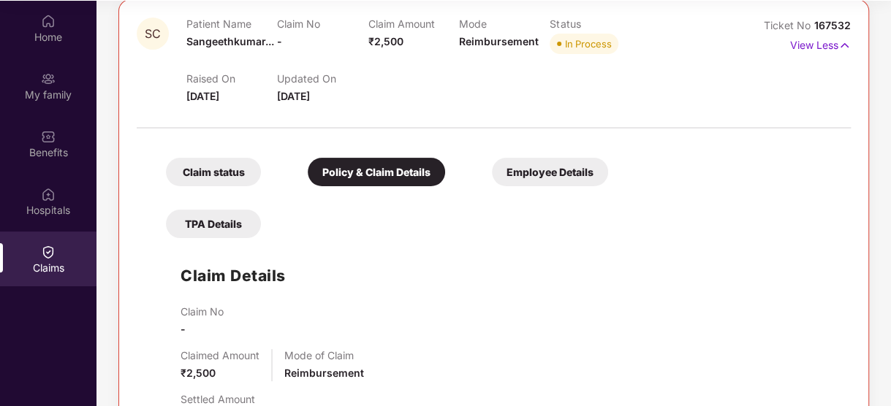
click at [541, 170] on div "Employee Details" at bounding box center [550, 172] width 116 height 29
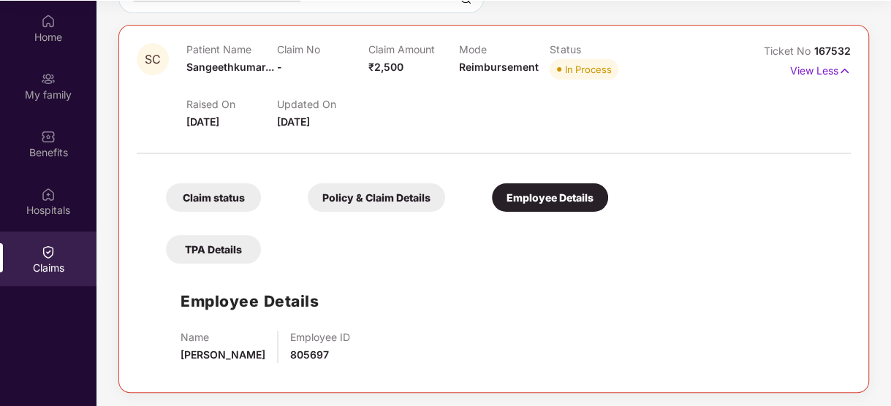
click at [208, 259] on div "TPA Details" at bounding box center [213, 249] width 95 height 29
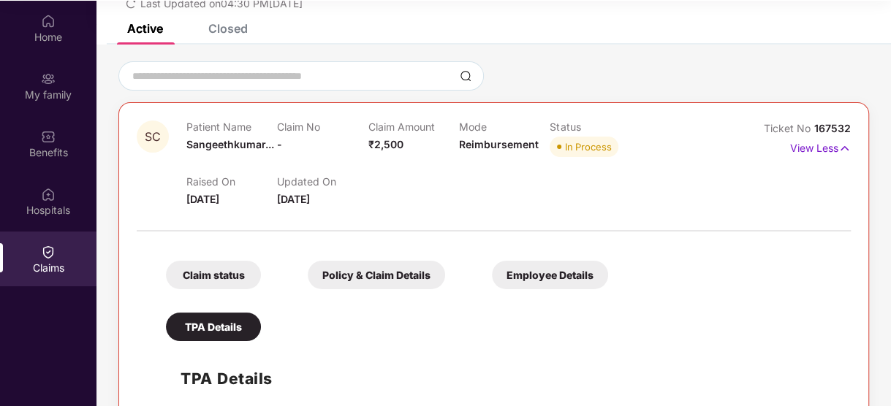
scroll to position [34, 0]
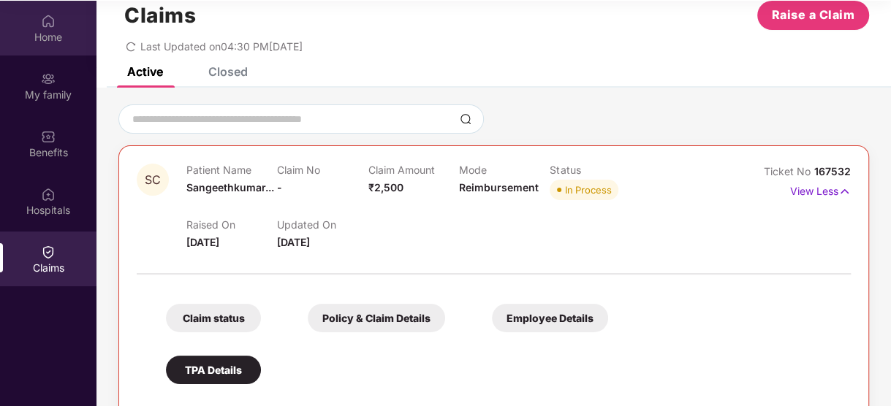
click at [50, 4] on div "Home" at bounding box center [48, 28] width 96 height 55
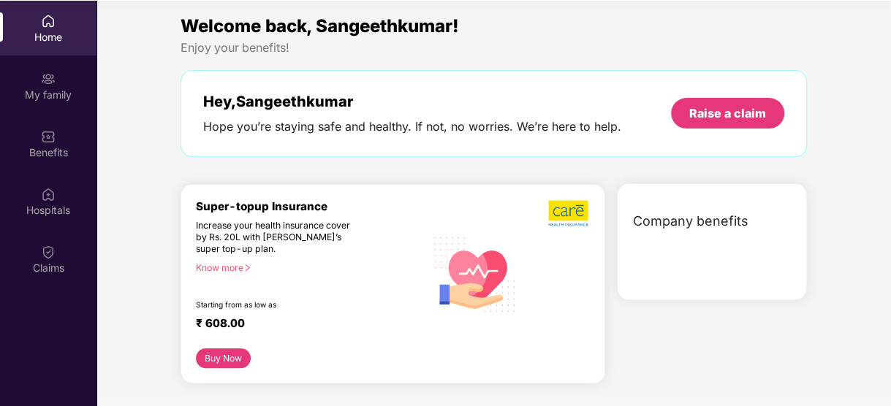
scroll to position [0, 0]
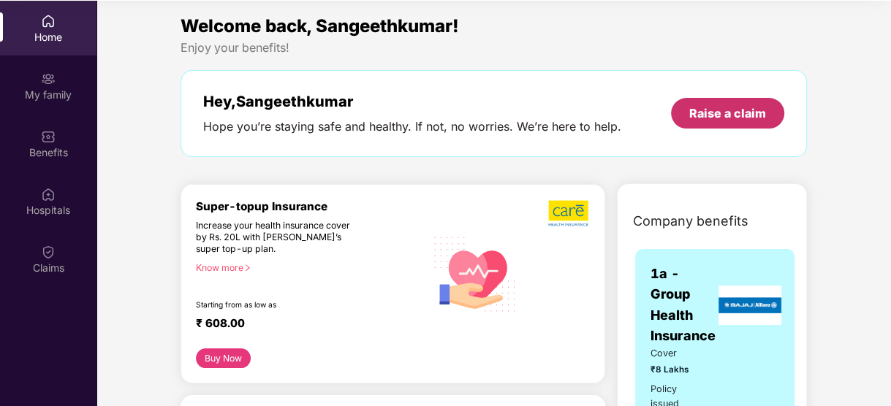
drag, startPoint x: 756, startPoint y: 98, endPoint x: 822, endPoint y: 111, distance: 66.4
click at [748, 113] on div "Raise a claim" at bounding box center [727, 113] width 77 height 16
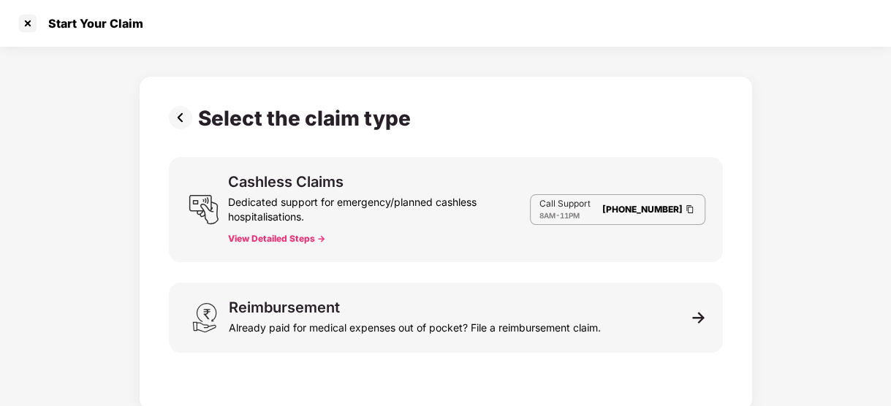
scroll to position [35, 0]
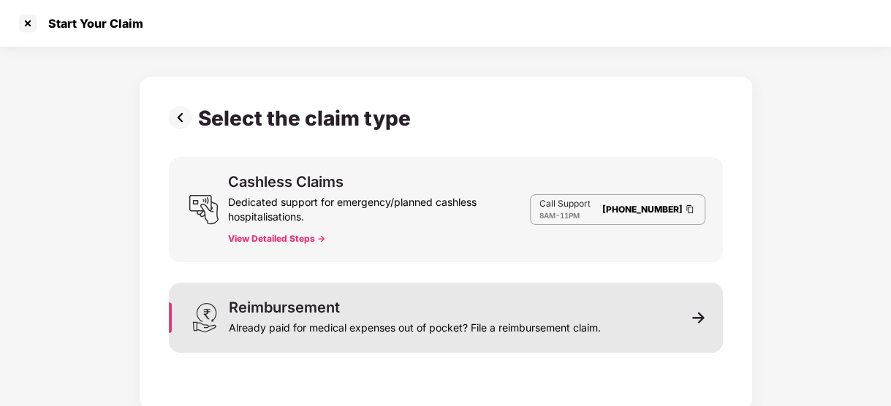
click at [554, 287] on div "Reimbursement Already paid for medical expenses out of pocket? File a reimburse…" at bounding box center [446, 318] width 554 height 70
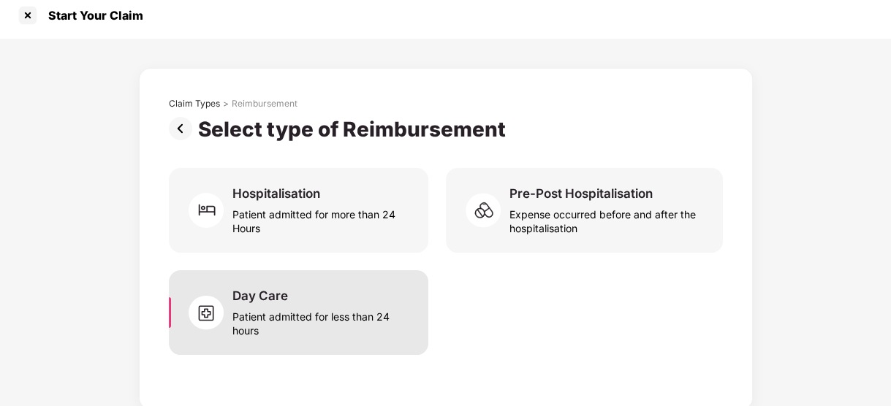
scroll to position [11, 0]
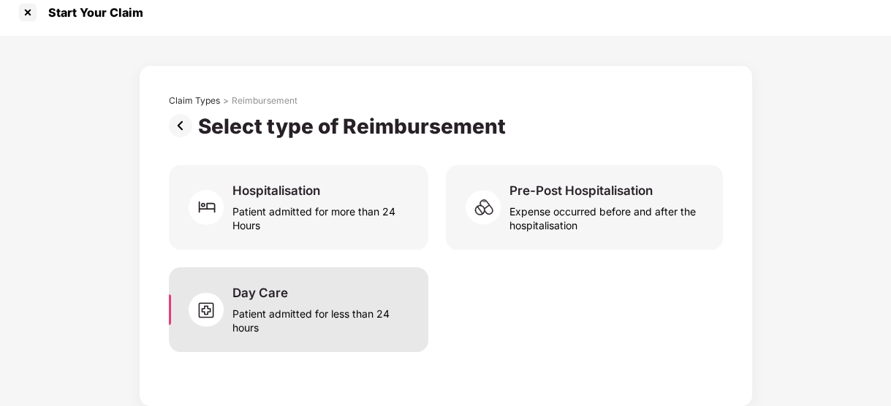
click at [285, 320] on div "Patient admitted for less than 24 hours" at bounding box center [321, 318] width 178 height 34
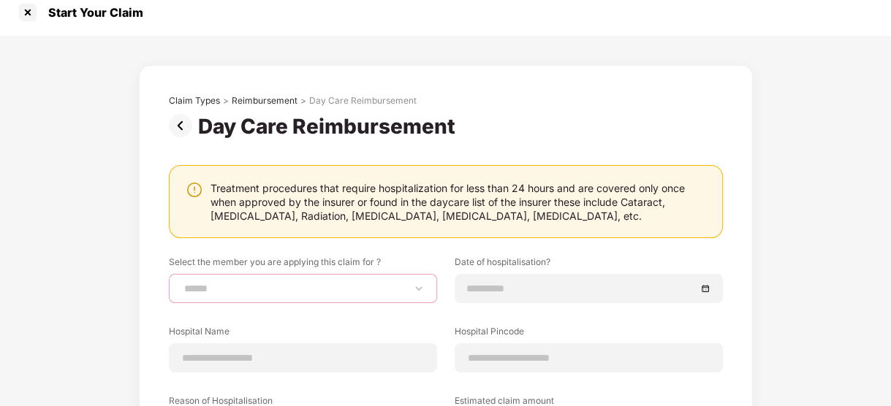
click at [376, 284] on select "**********" at bounding box center [302, 289] width 243 height 12
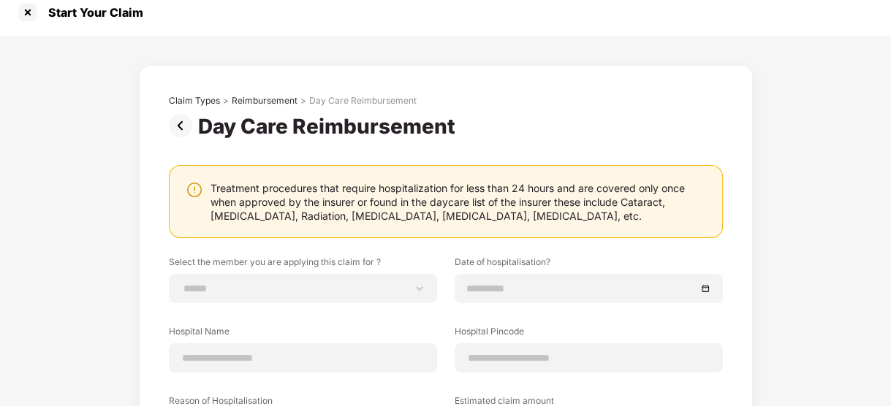
click at [292, 335] on div "**********" at bounding box center [446, 360] width 554 height 208
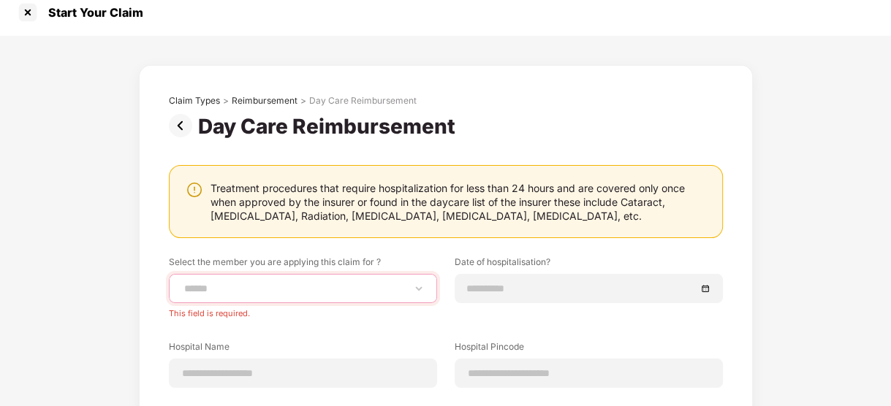
click at [362, 291] on select "**********" at bounding box center [302, 289] width 243 height 12
select select "**********"
click at [181, 283] on select "**********" at bounding box center [302, 289] width 243 height 12
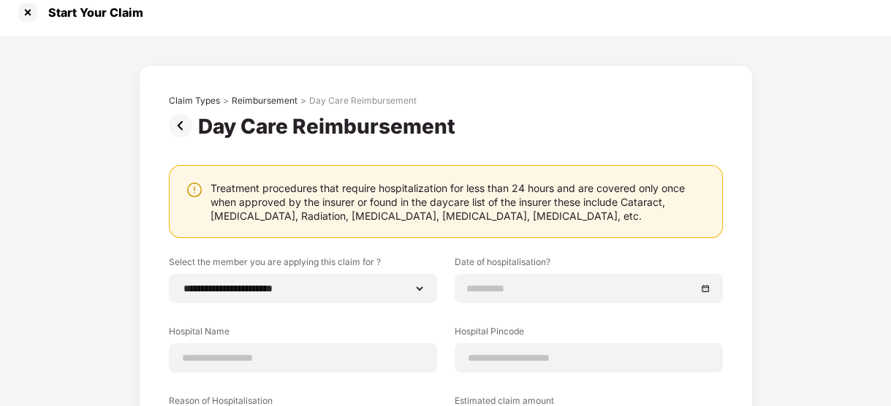
click at [497, 307] on div "**********" at bounding box center [446, 360] width 554 height 208
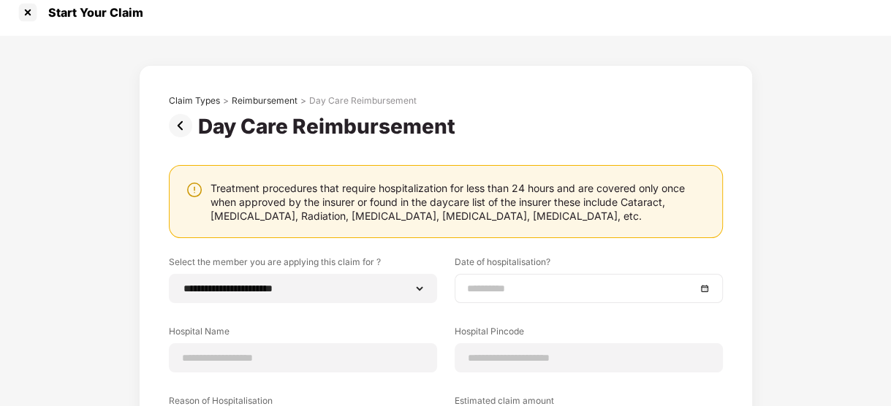
click at [531, 284] on input at bounding box center [581, 289] width 229 height 16
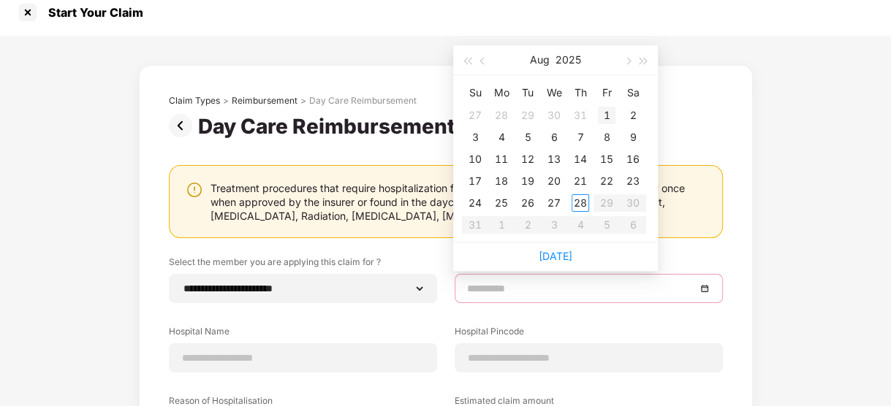
type input "**********"
click at [598, 107] on div "1" at bounding box center [607, 116] width 18 height 18
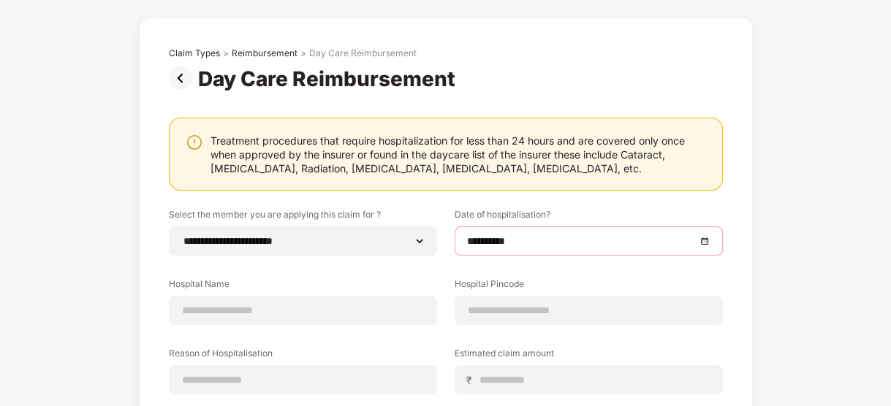
scroll to position [84, 0]
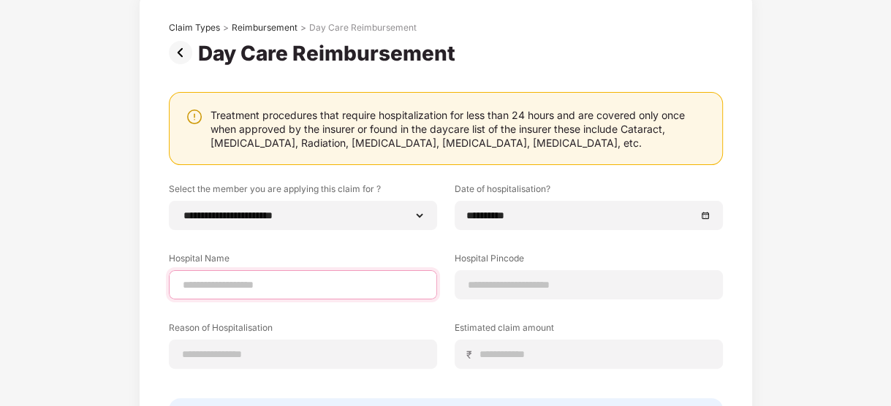
click at [338, 281] on input at bounding box center [302, 285] width 243 height 15
type input "**********"
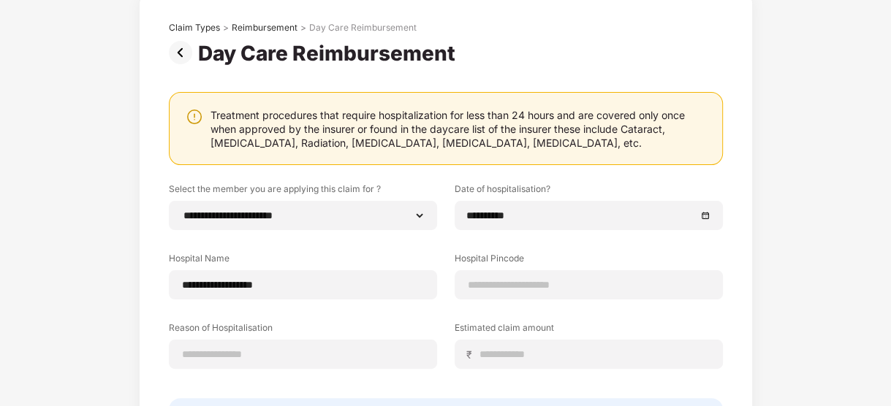
click at [546, 302] on div "**********" at bounding box center [446, 287] width 554 height 208
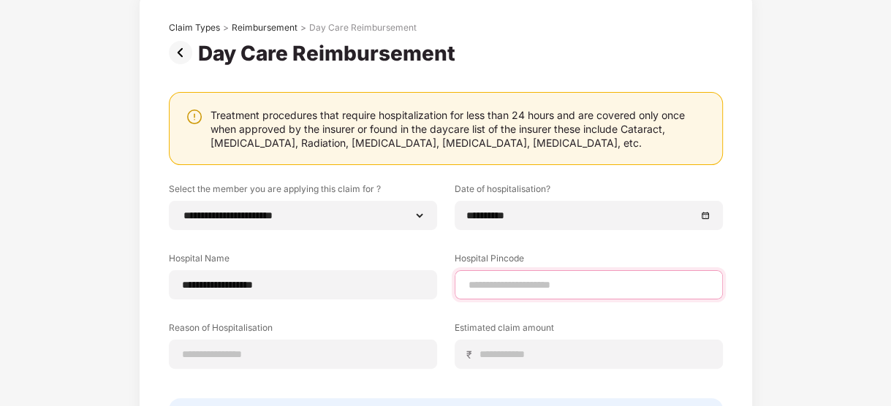
click at [548, 287] on input at bounding box center [588, 285] width 243 height 15
type input "******"
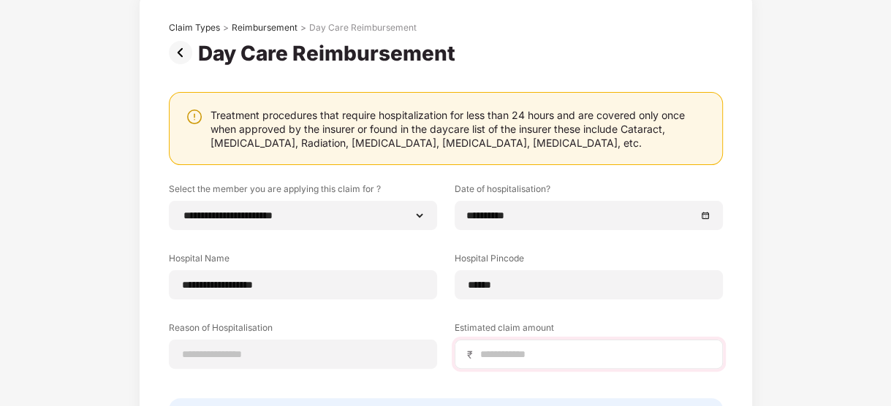
click at [528, 366] on div "**********" at bounding box center [446, 287] width 554 height 208
select select "**********"
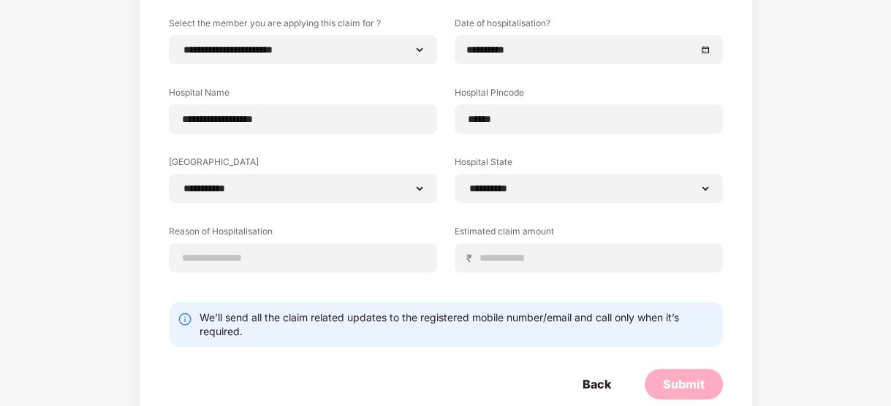
scroll to position [280, 0]
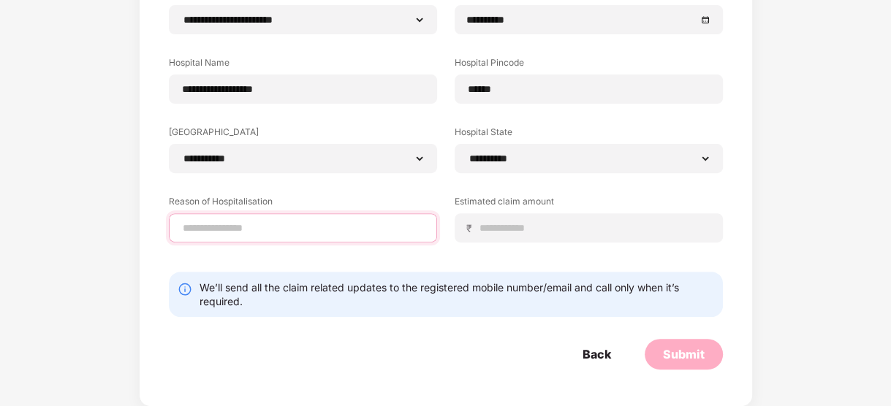
click at [365, 224] on input at bounding box center [302, 228] width 243 height 15
type input "**********"
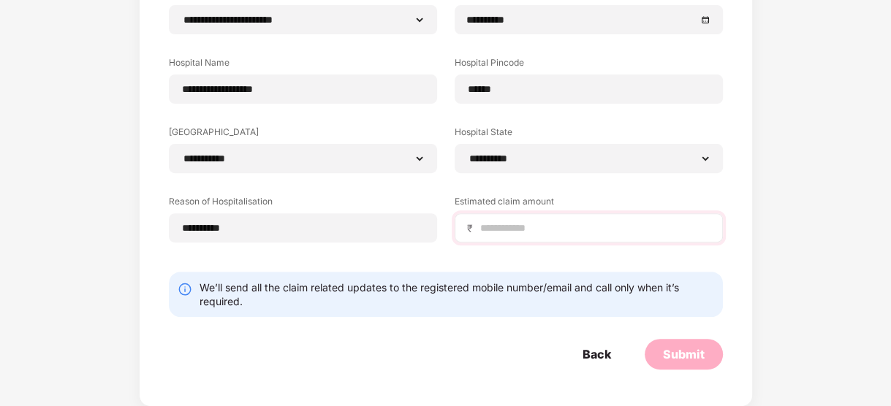
click at [496, 240] on div "₹" at bounding box center [589, 227] width 268 height 29
click at [507, 232] on input at bounding box center [595, 228] width 232 height 15
type input "****"
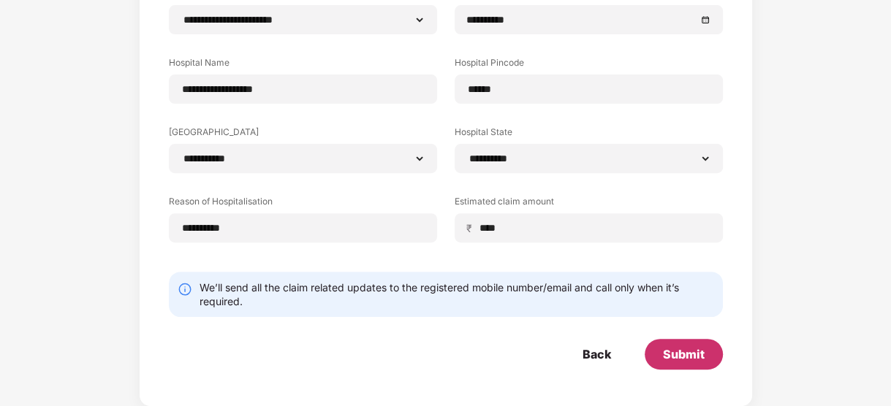
click at [676, 353] on div "Submit" at bounding box center [684, 354] width 42 height 16
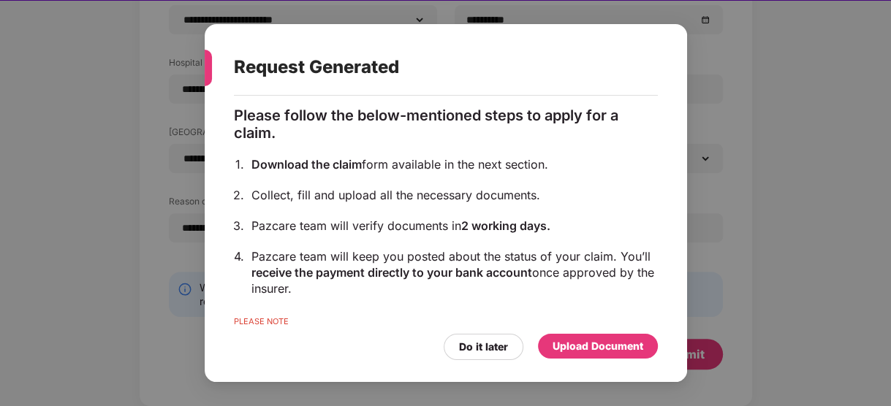
scroll to position [0, 0]
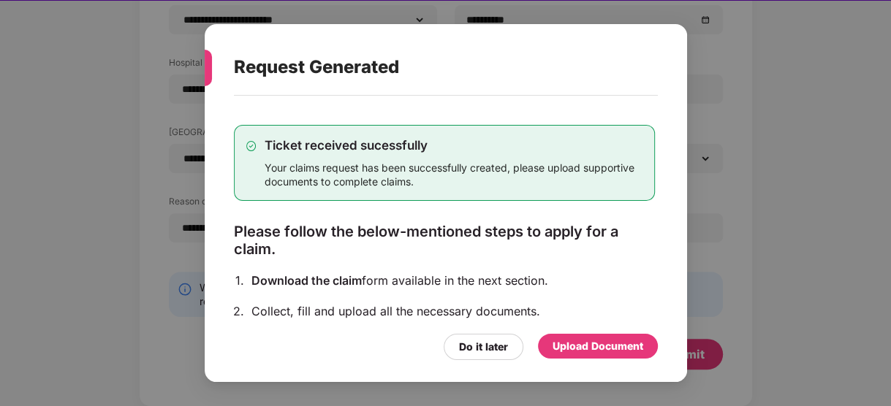
click at [593, 346] on div "Upload Document" at bounding box center [598, 346] width 91 height 16
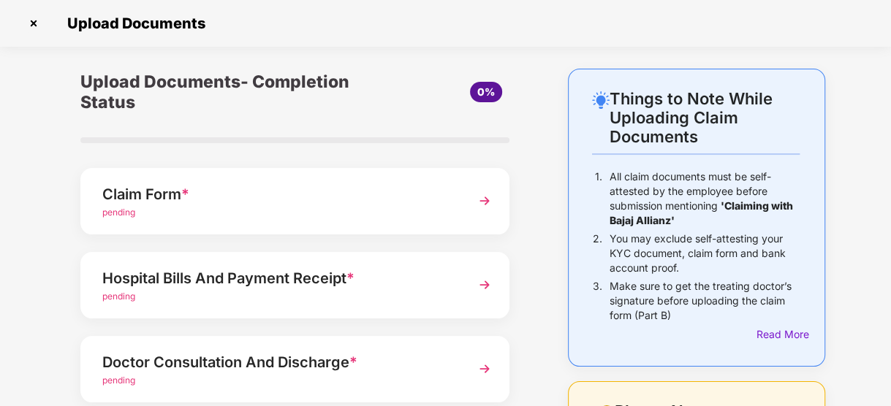
click at [383, 200] on div "Claim Form *" at bounding box center [278, 194] width 353 height 23
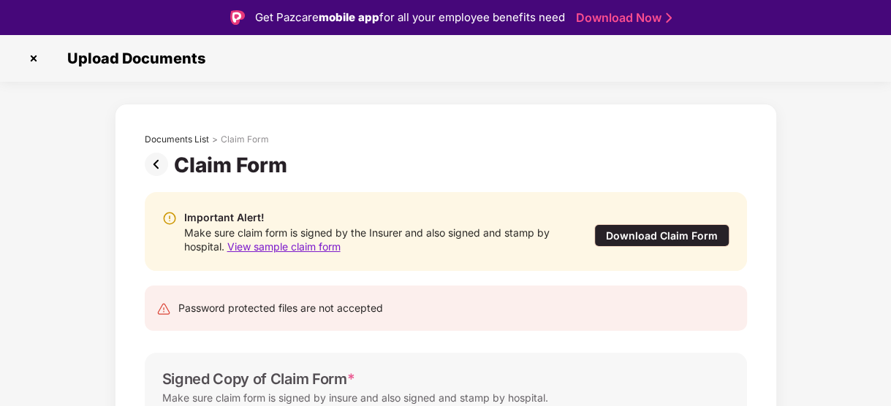
click at [665, 237] on div "Download Claim Form" at bounding box center [661, 235] width 135 height 23
click at [180, 169] on div "Claim Form" at bounding box center [233, 165] width 119 height 25
click at [158, 169] on img at bounding box center [159, 164] width 29 height 23
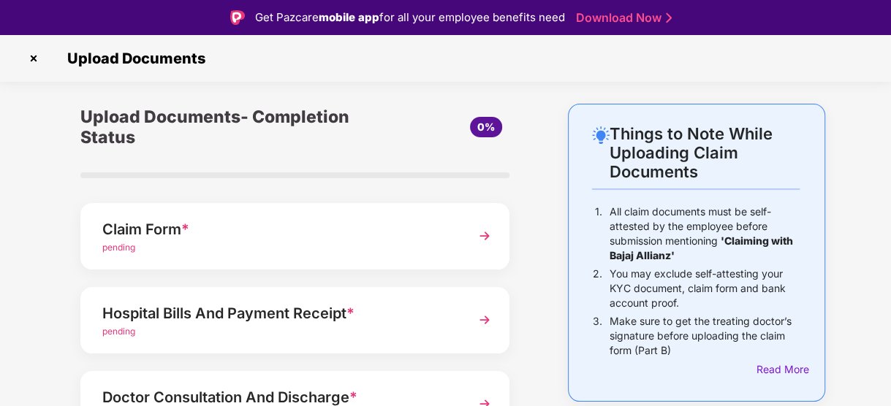
click at [34, 55] on img at bounding box center [33, 58] width 23 height 23
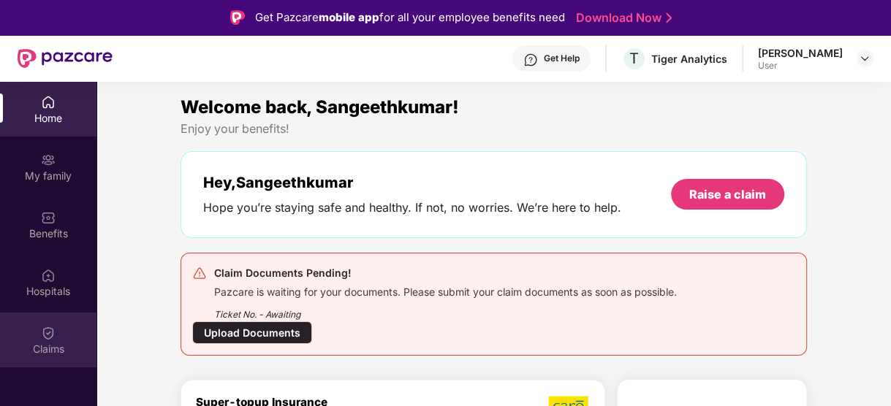
click at [56, 323] on div "Claims" at bounding box center [48, 340] width 96 height 55
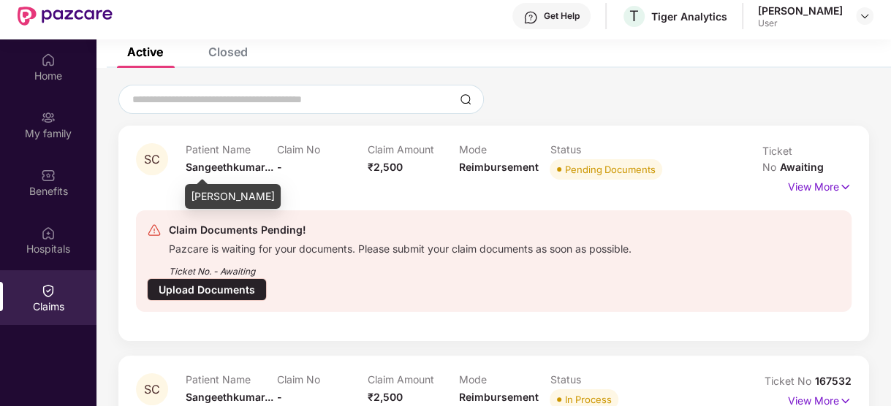
scroll to position [81, 0]
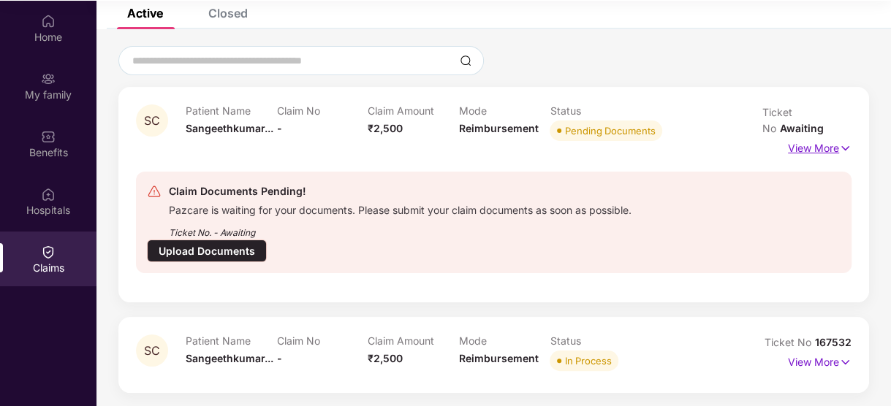
click at [842, 155] on img at bounding box center [845, 148] width 12 height 16
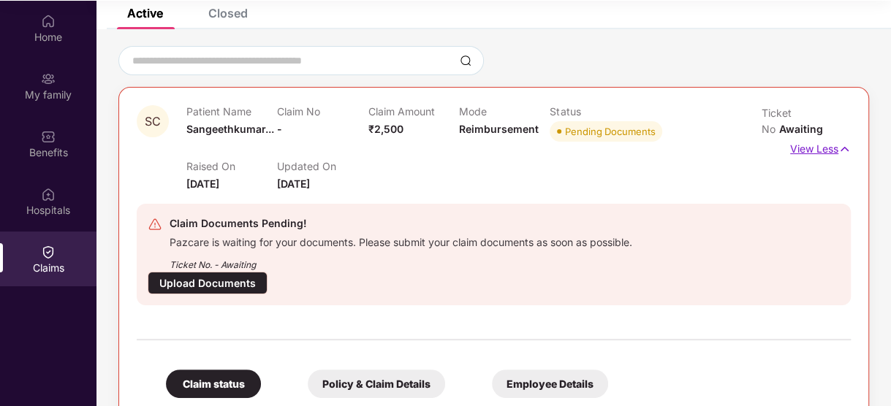
click at [843, 149] on img at bounding box center [844, 149] width 12 height 16
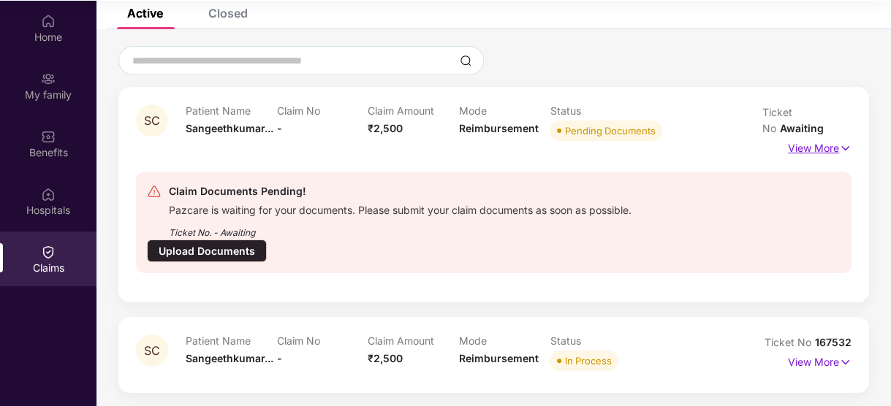
click at [843, 149] on img at bounding box center [845, 148] width 12 height 16
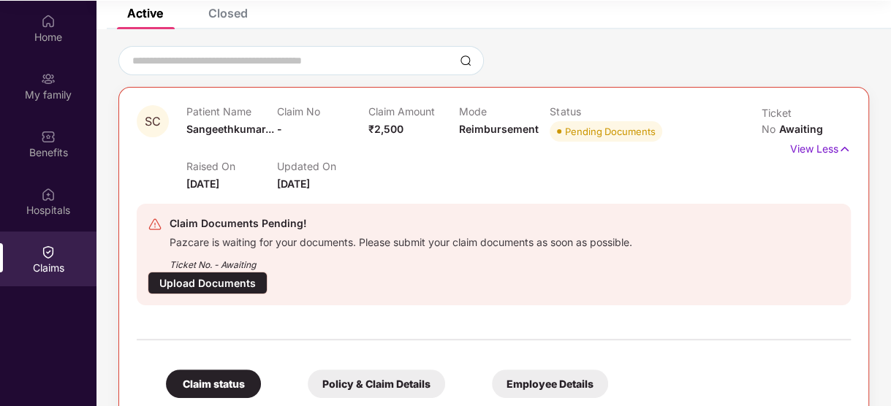
click at [634, 137] on span "Pending Documents" at bounding box center [606, 131] width 113 height 20
click at [819, 143] on p "View Less" at bounding box center [820, 147] width 61 height 20
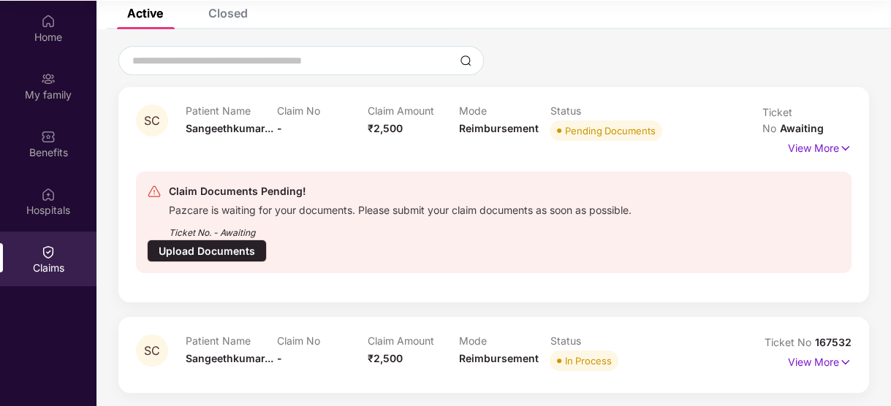
scroll to position [19, 0]
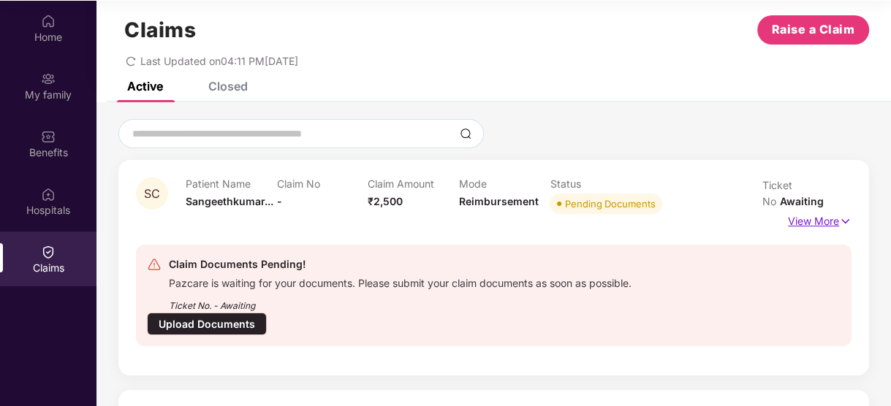
click at [824, 220] on p "View More" at bounding box center [820, 220] width 64 height 20
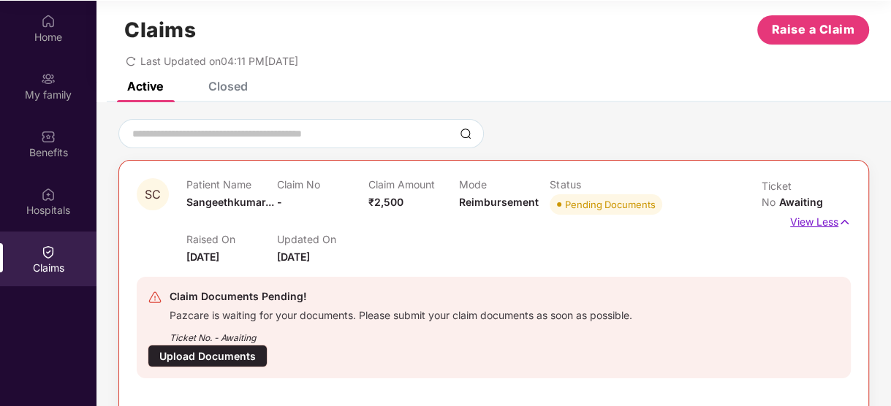
click at [841, 217] on img at bounding box center [844, 222] width 12 height 16
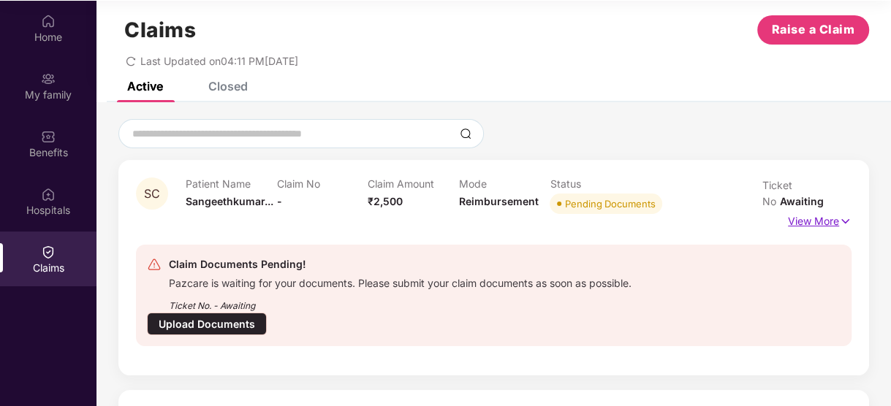
scroll to position [92, 0]
